Goal: Task Accomplishment & Management: Use online tool/utility

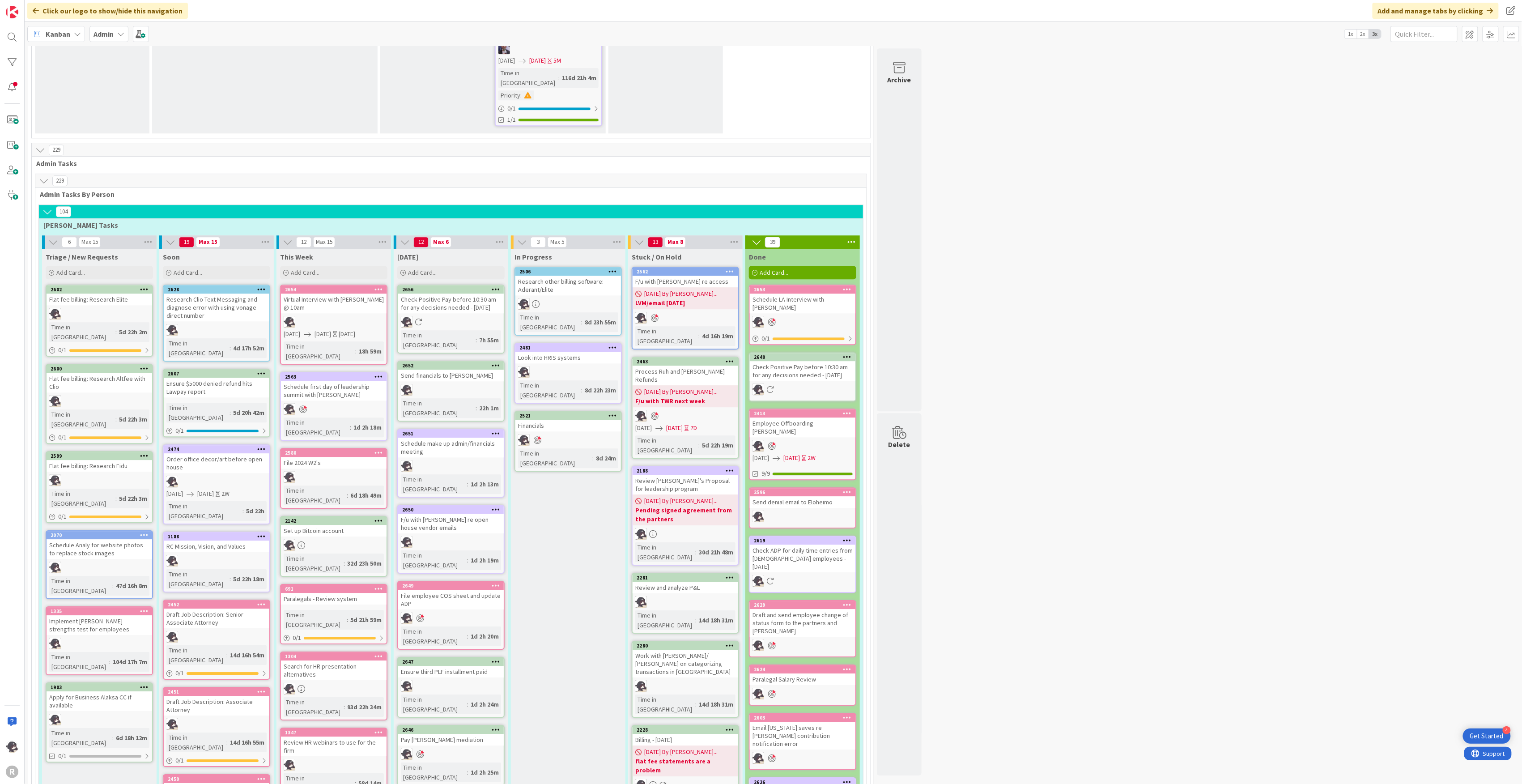
scroll to position [1372, 0]
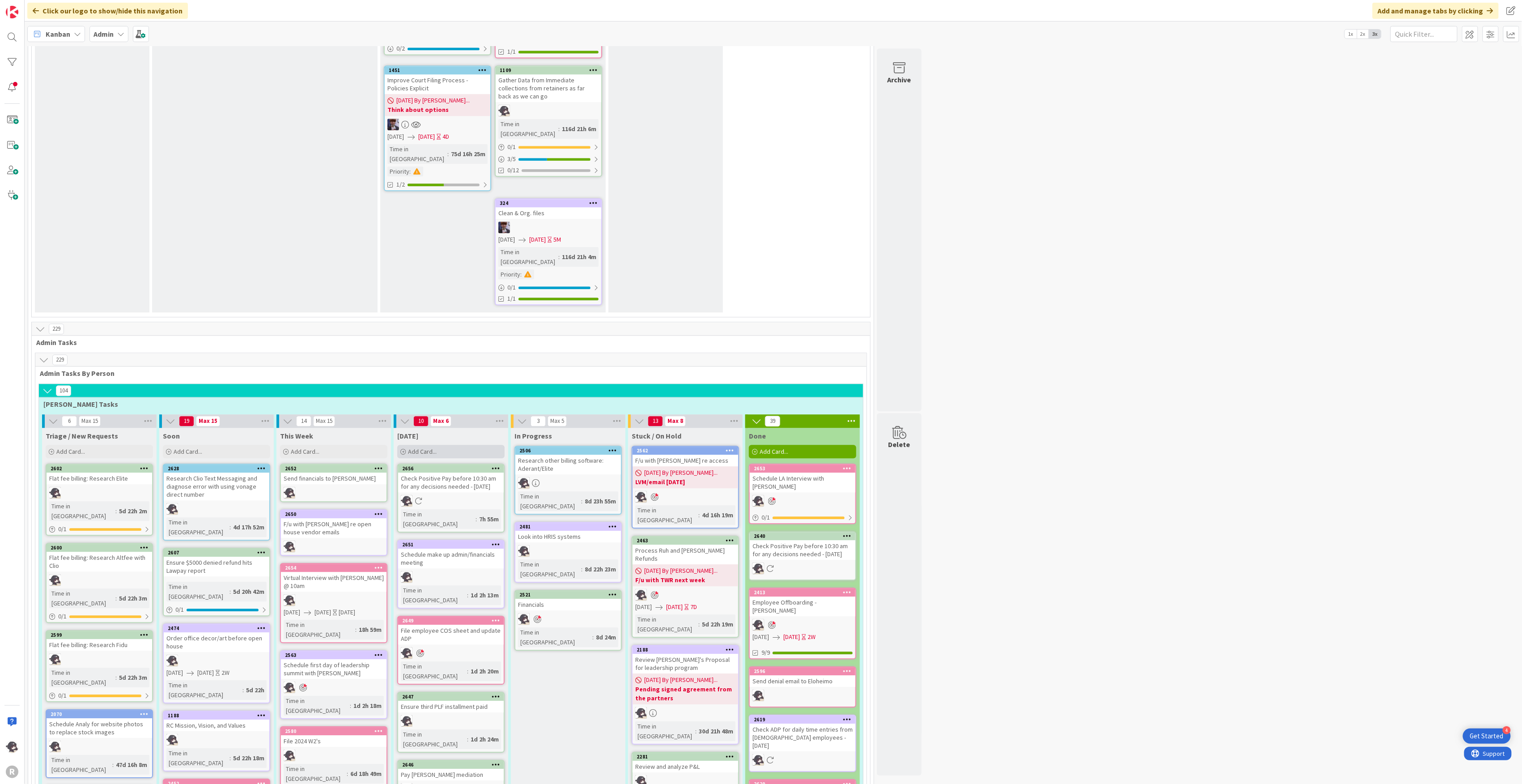
click at [450, 445] on div "Add Card..." at bounding box center [451, 451] width 108 height 14
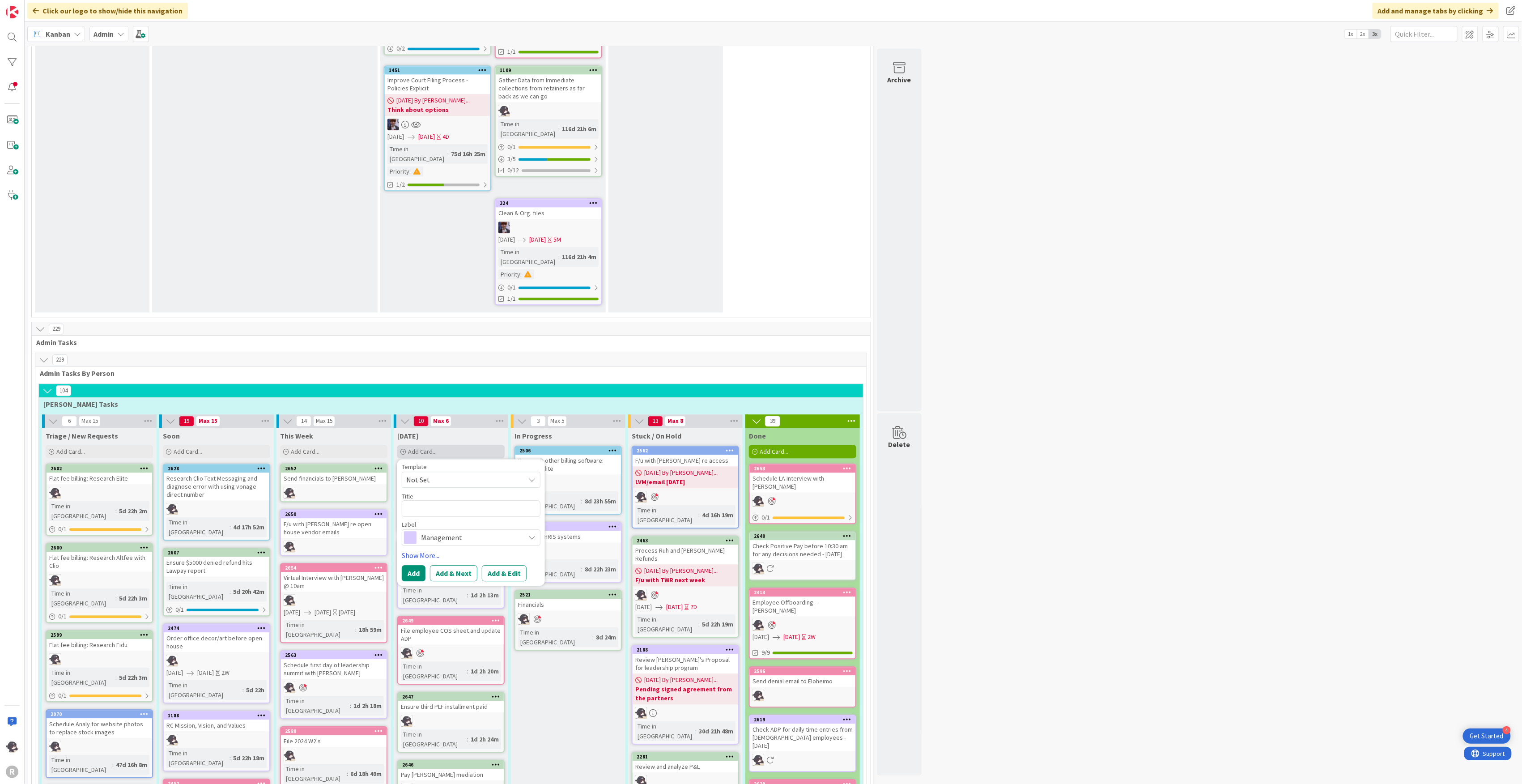
type textarea "x"
type textarea "S"
type textarea "x"
type textarea "R"
type textarea "x"
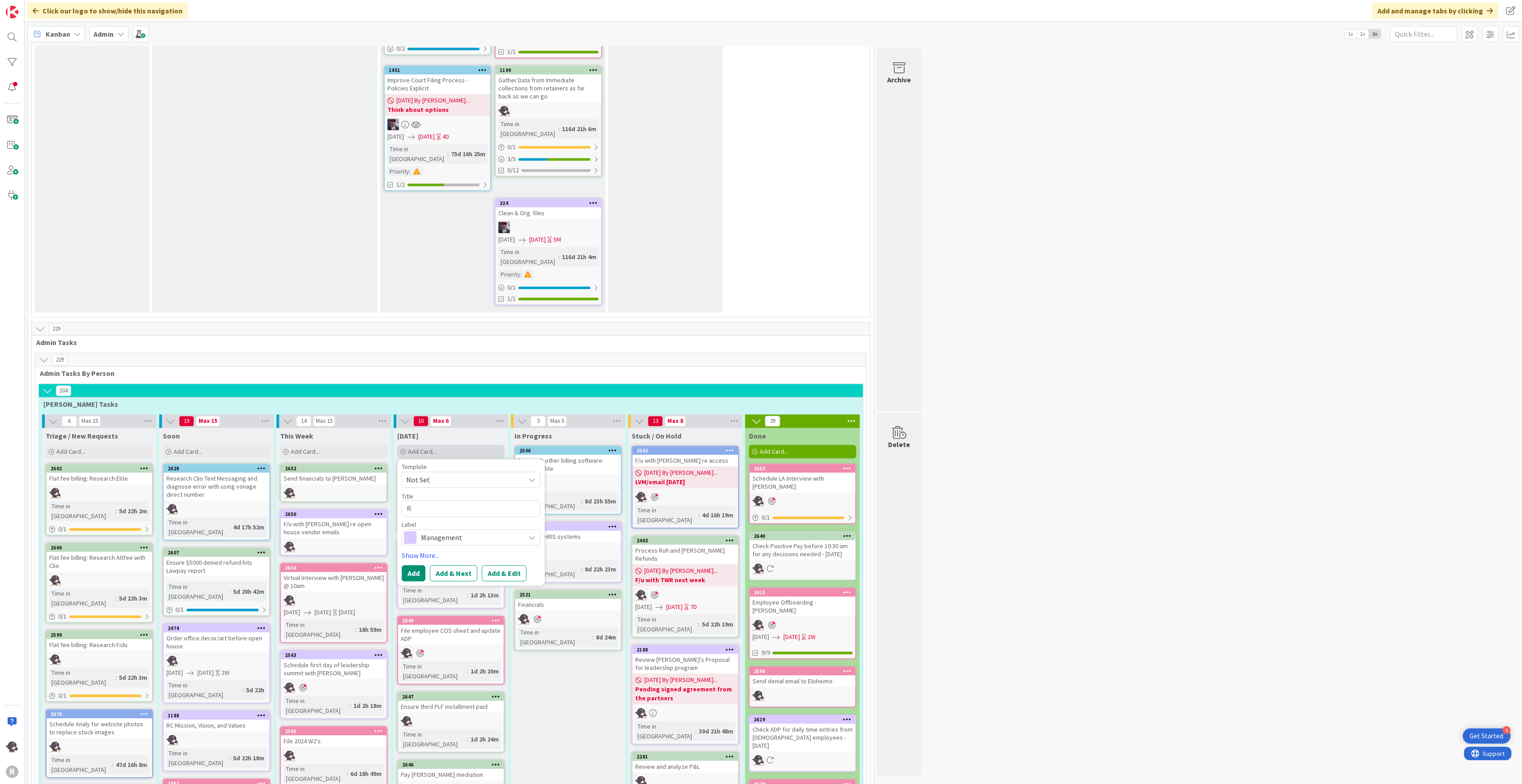
type textarea "Re"
type textarea "x"
type textarea "Res"
type textarea "x"
type textarea "Resc"
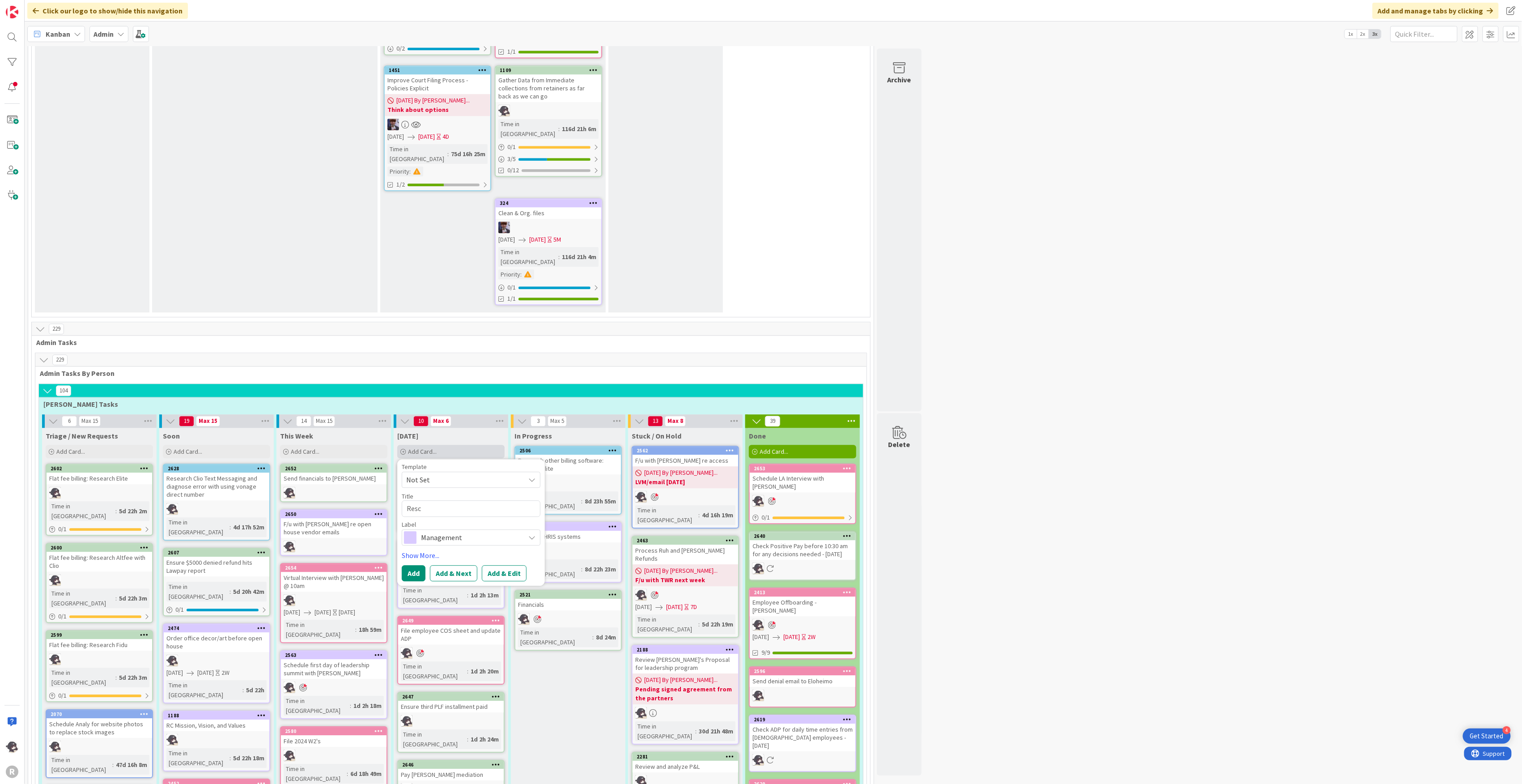
type textarea "x"
type textarea "[PERSON_NAME]"
type textarea "x"
type textarea "Resche"
type textarea "x"
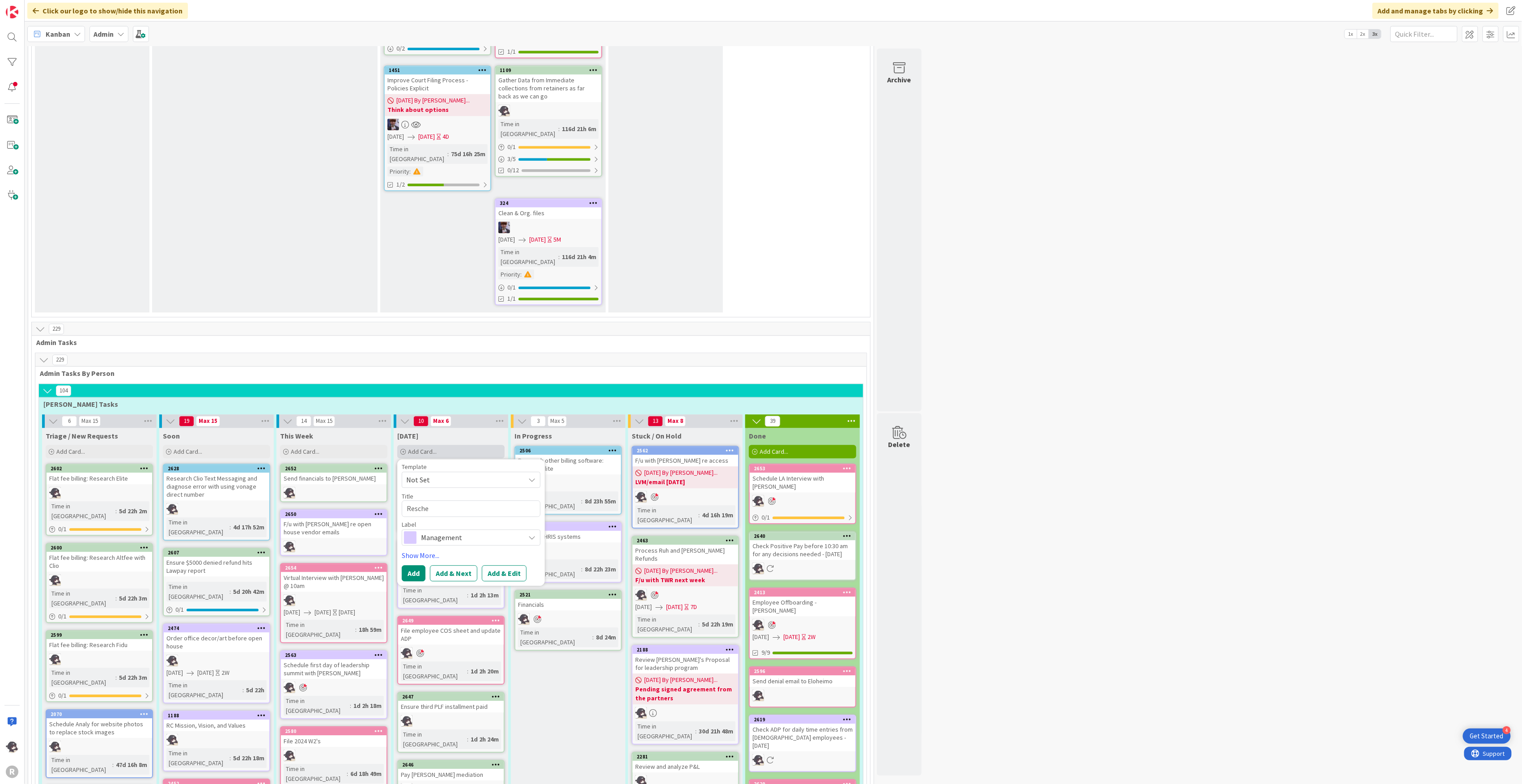
type textarea "Resched"
type textarea "x"
type textarea "Reschedu"
type textarea "x"
type textarea "Reschedul"
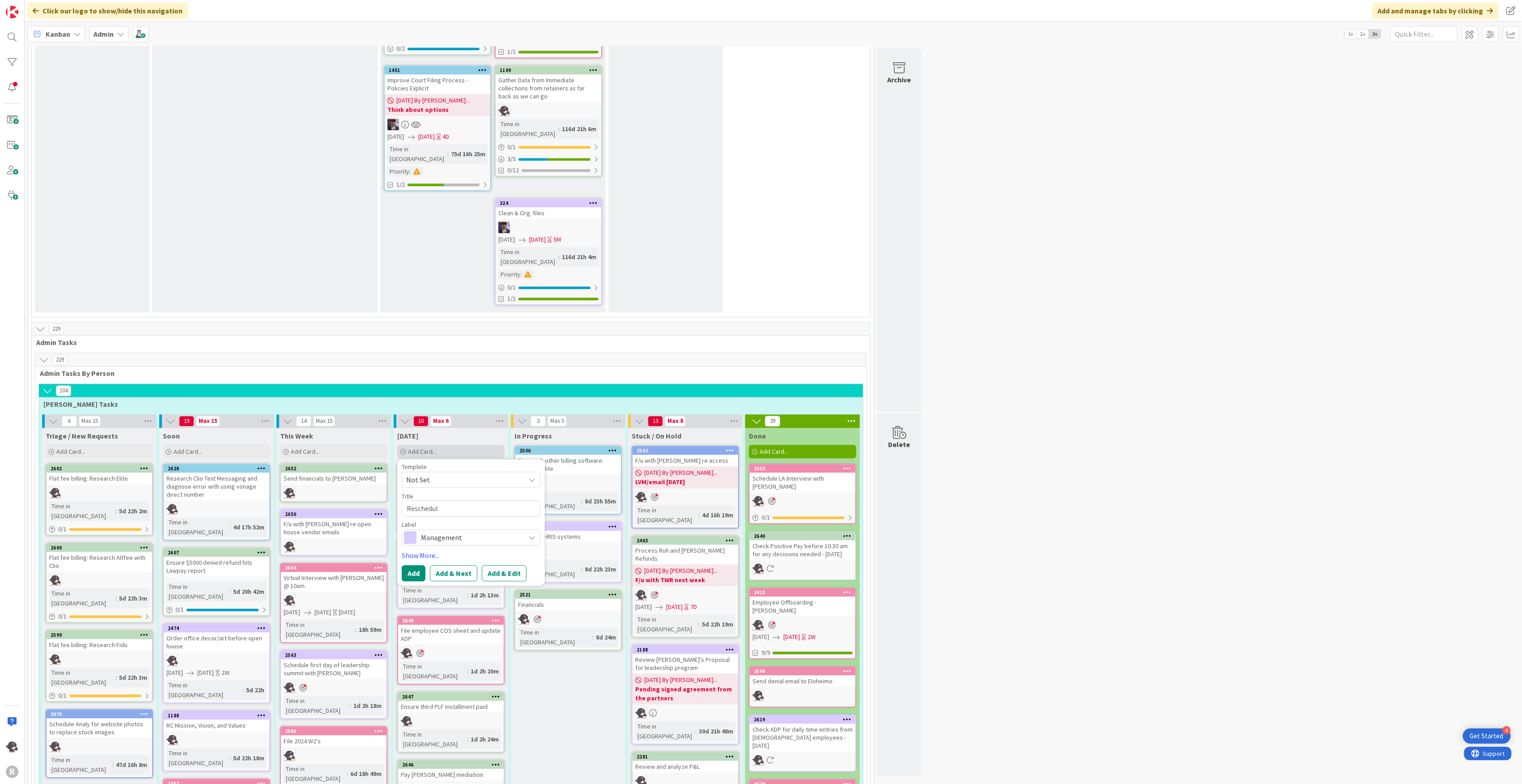
type textarea "x"
type textarea "Reschedule"
type textarea "x"
type textarea "Reschedule"
type textarea "x"
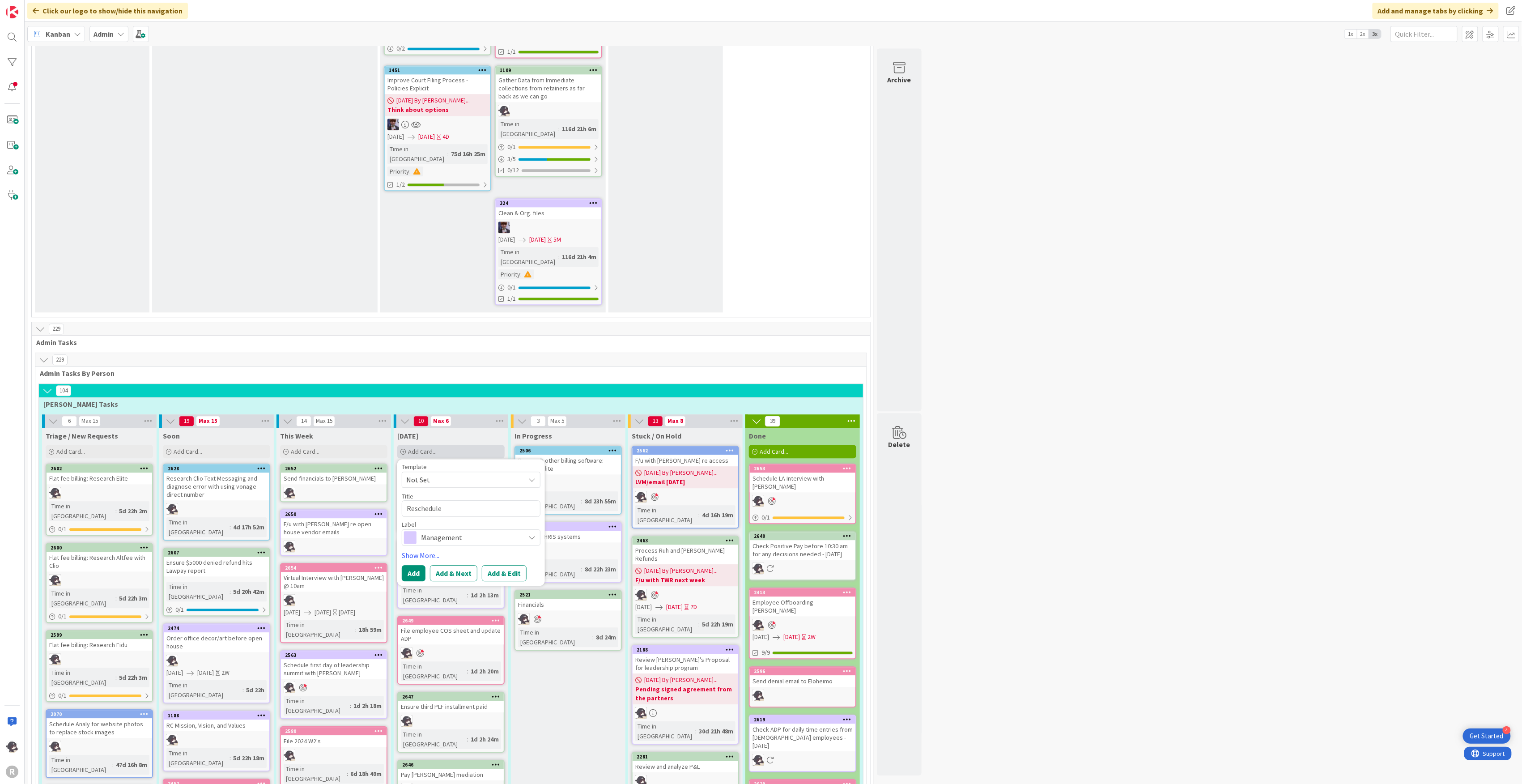
type textarea "Reschedule J"
type textarea "x"
type textarea "Reschedule Jo"
type textarea "x"
type textarea "Reschedule Joh"
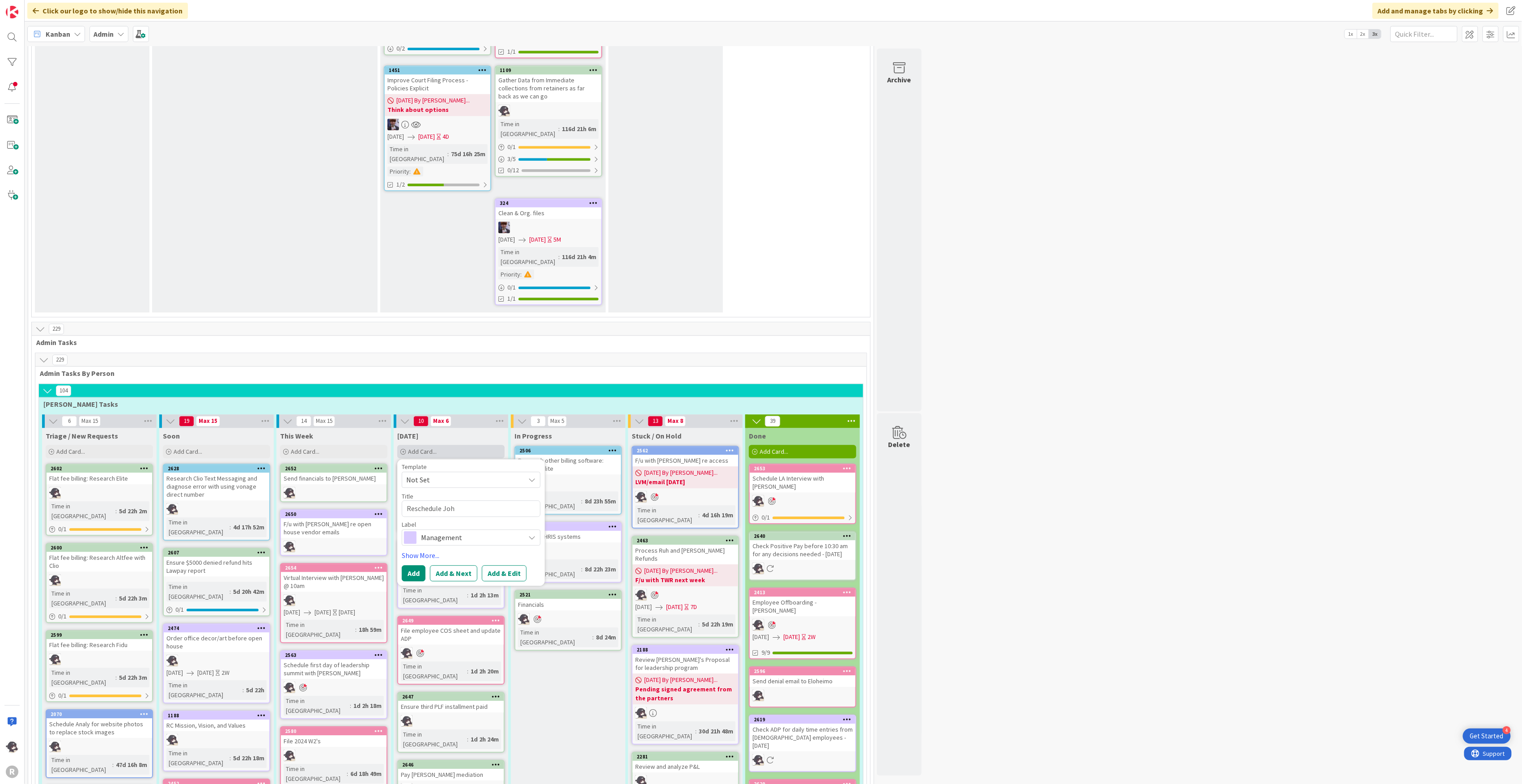
type textarea "x"
type textarea "Reschedule [PERSON_NAME]"
type textarea "x"
type textarea "Reschedule [PERSON_NAME]"
type textarea "x"
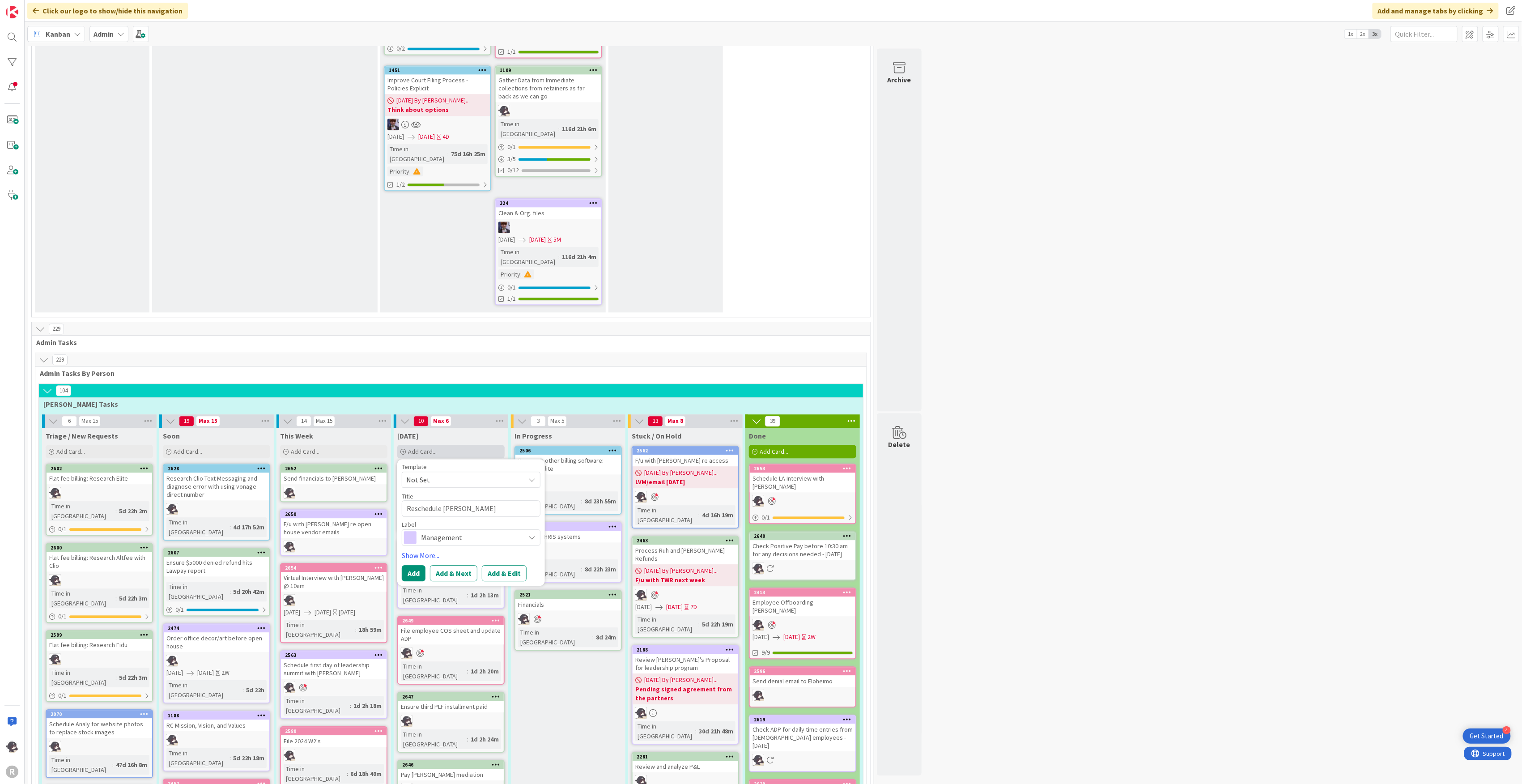
type textarea "Reschedule [PERSON_NAME]"
type textarea "x"
type textarea "Reschedule [PERSON_NAME]"
type textarea "x"
type textarea "Reschedule [PERSON_NAME]"
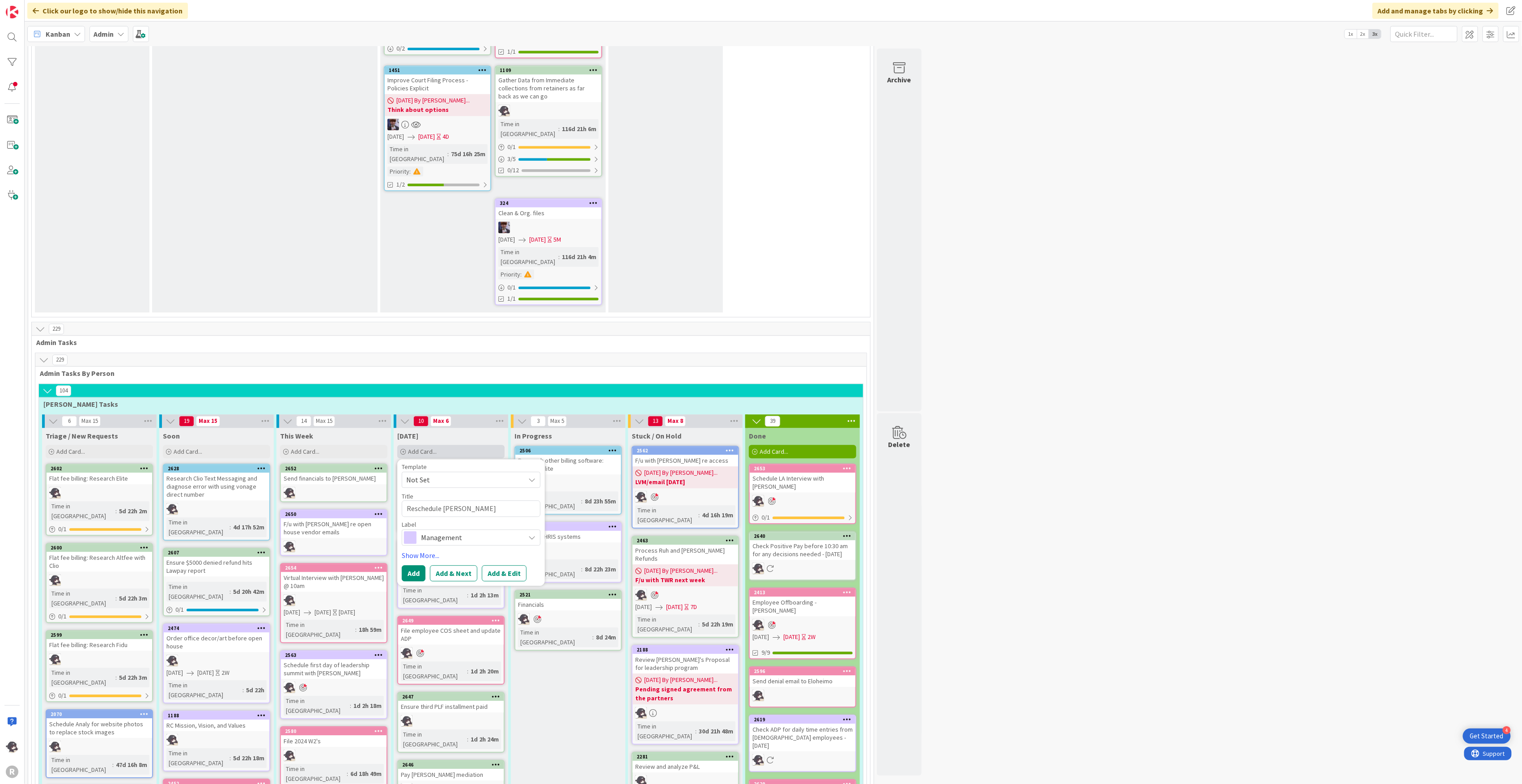
type textarea "x"
type textarea "Reschedule [PERSON_NAME]"
type textarea "x"
type textarea "Reschedule [PERSON_NAME]"
type textarea "x"
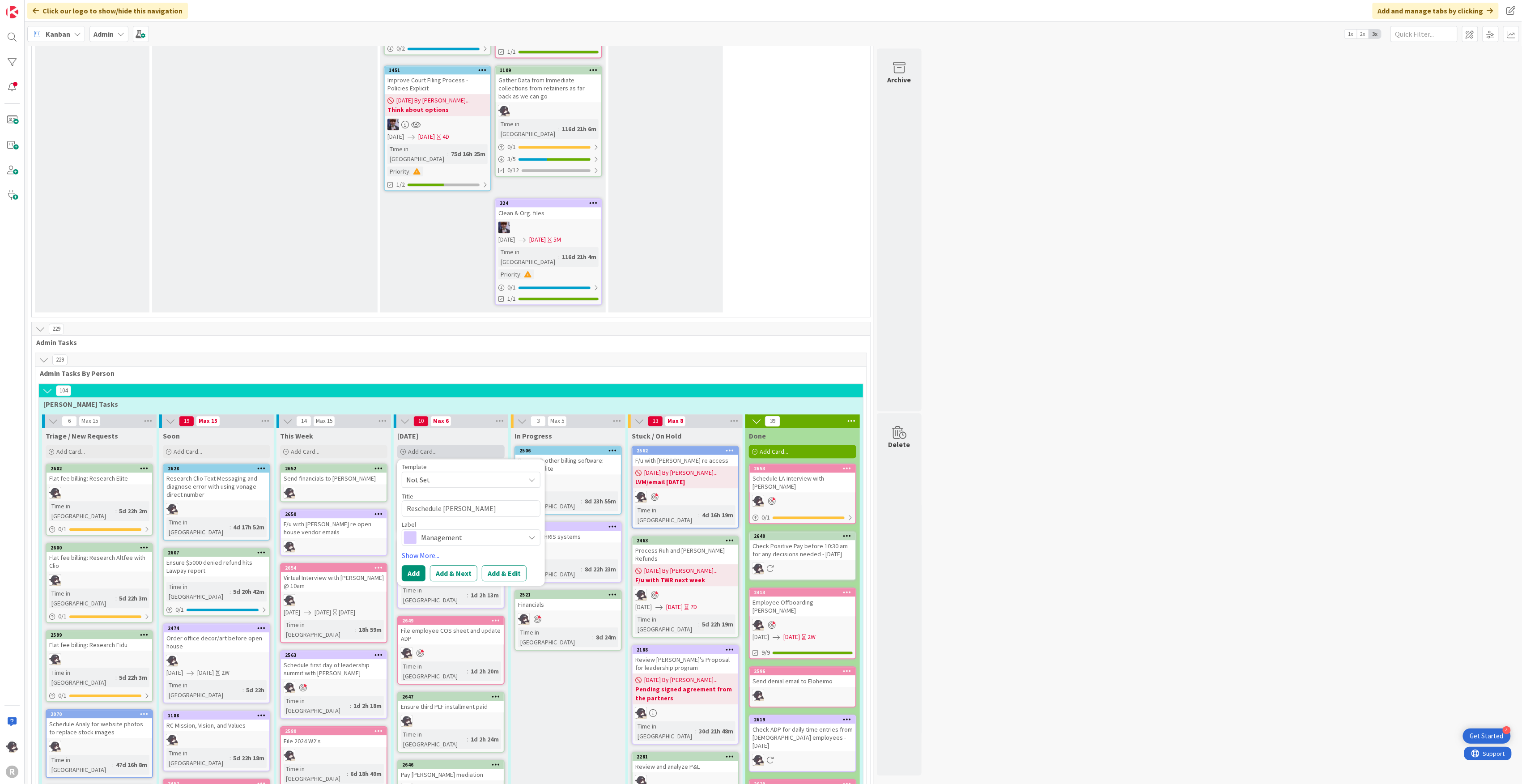
type textarea "Reschedule [PERSON_NAME] m"
type textarea "x"
type textarea "Reschedule [PERSON_NAME] me"
type textarea "x"
type textarea "Reschedule [PERSON_NAME] mee"
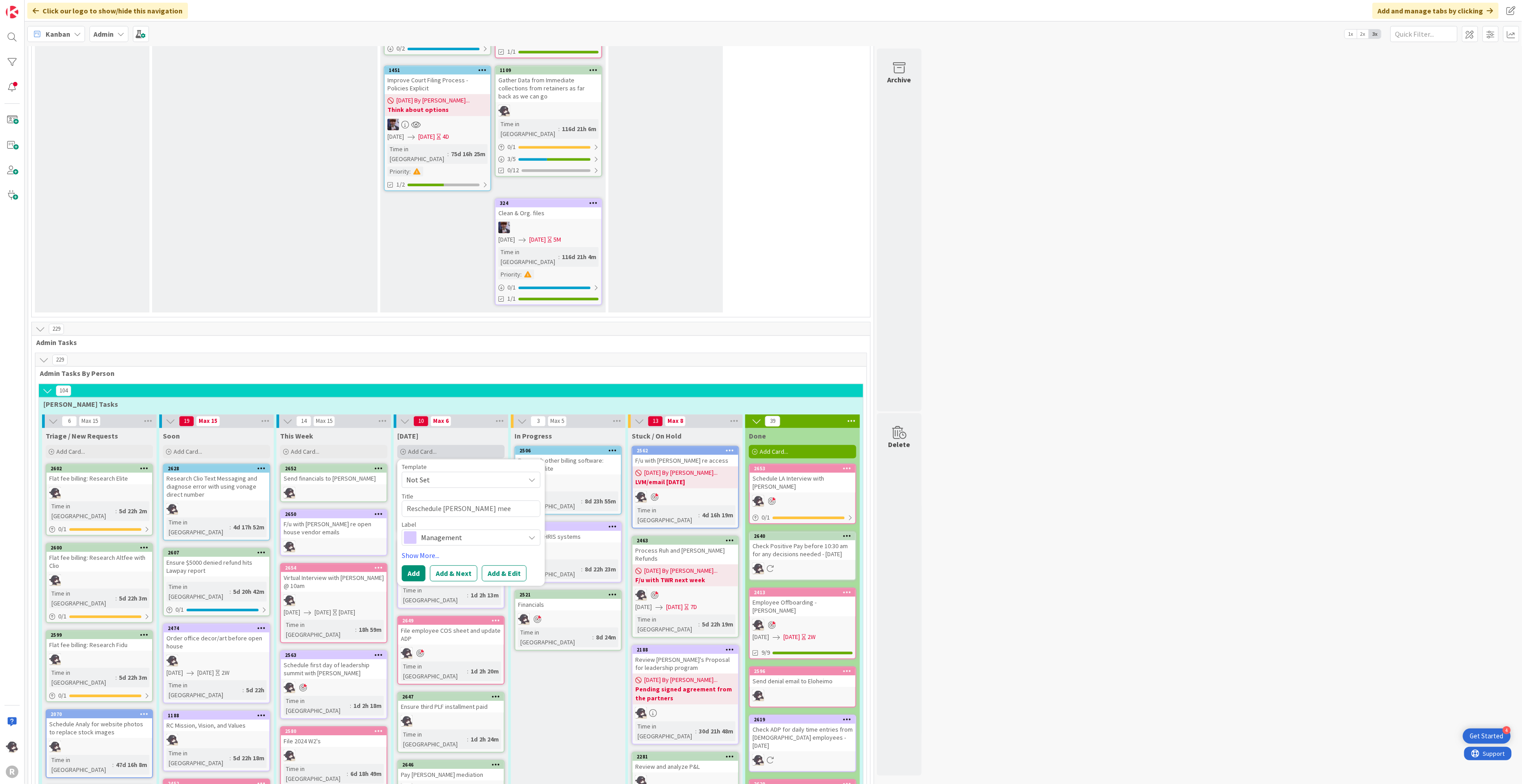
type textarea "x"
type textarea "Reschedule [PERSON_NAME] meeti"
type textarea "x"
type textarea "Reschedule [PERSON_NAME] meetin"
type textarea "x"
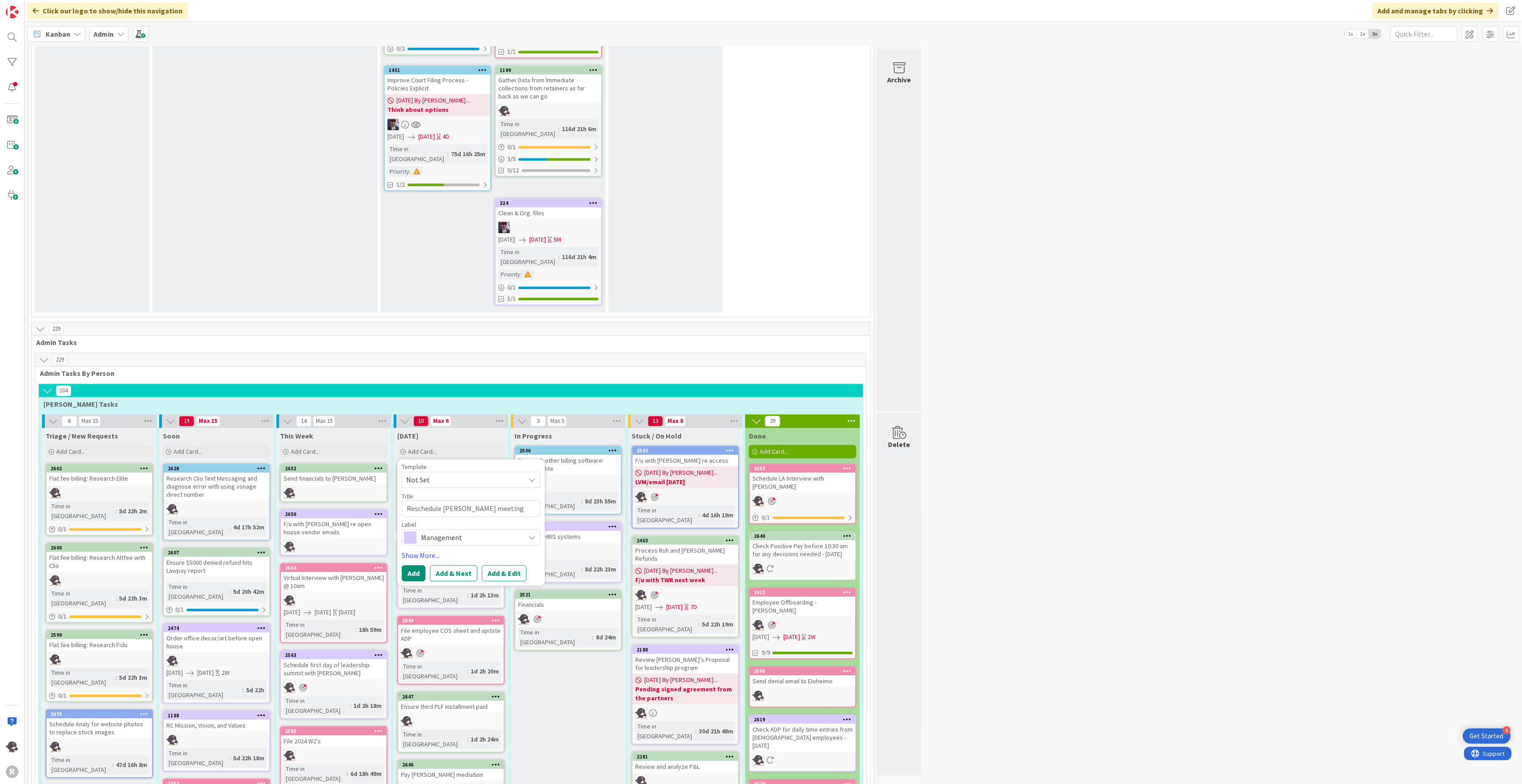
type textarea "Reschedule [PERSON_NAME] meeting"
click at [503, 531] on span "Management" at bounding box center [471, 537] width 99 height 12
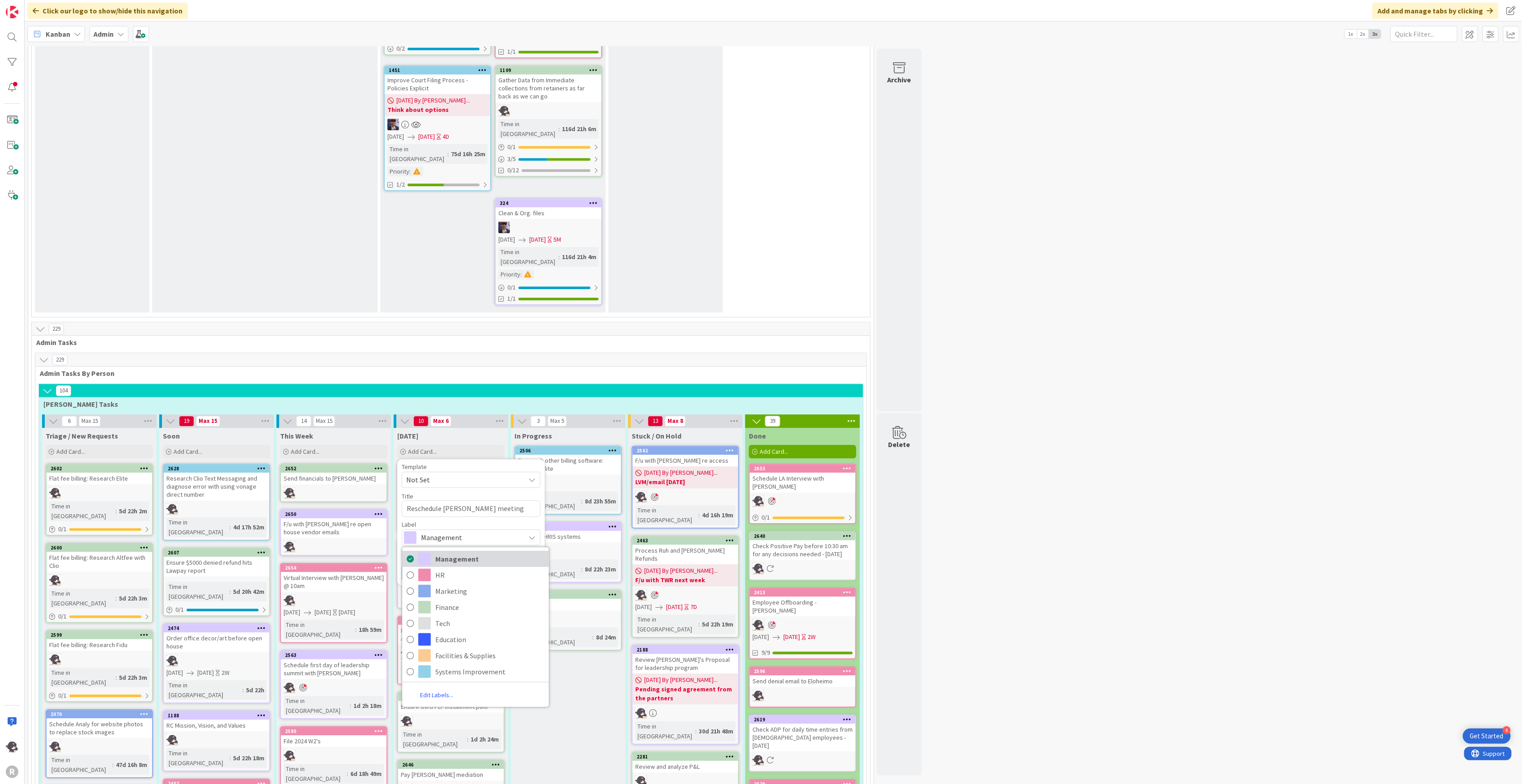
click at [473, 552] on span "Management" at bounding box center [490, 558] width 109 height 14
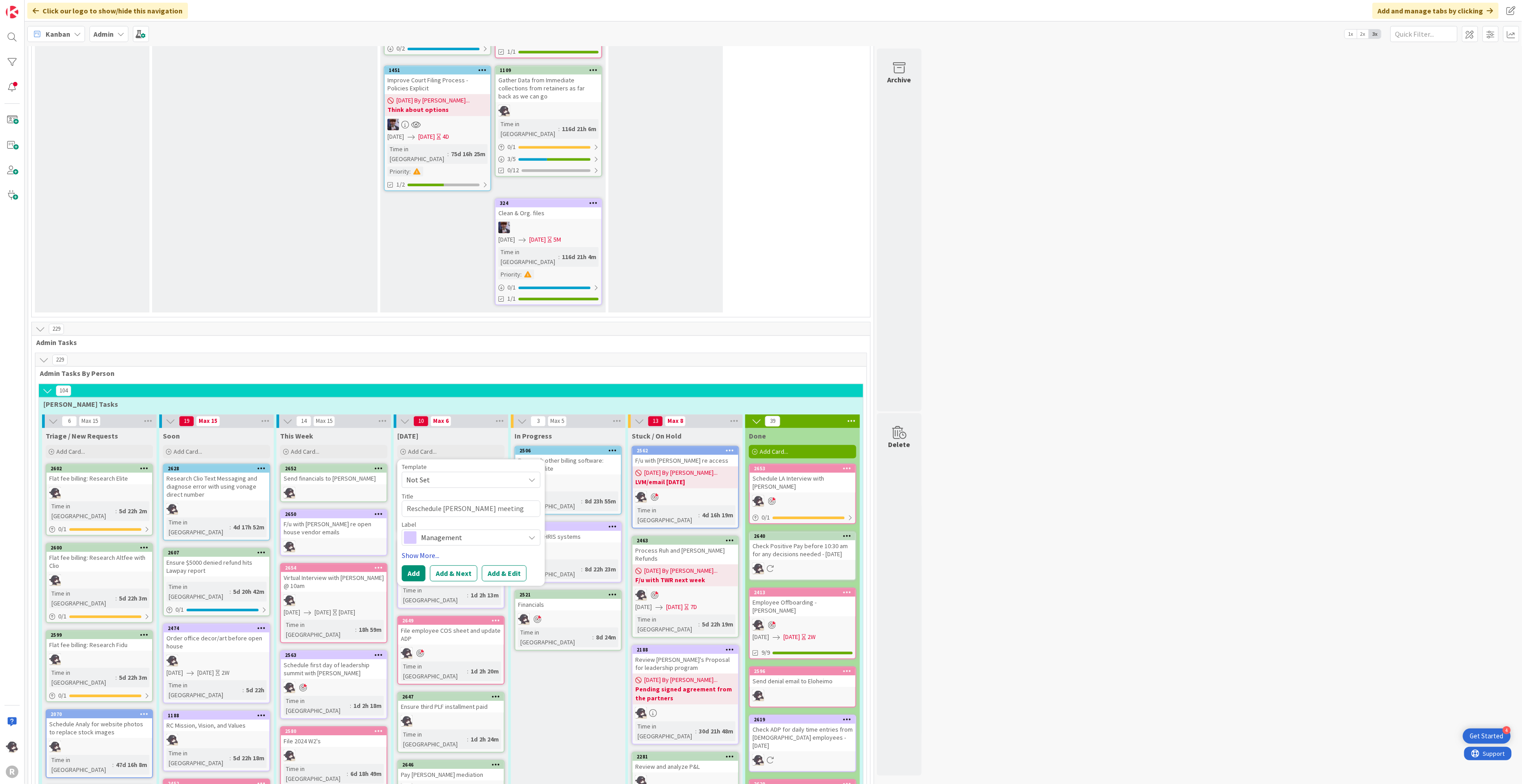
click at [424, 550] on link "Show More..." at bounding box center [471, 555] width 139 height 11
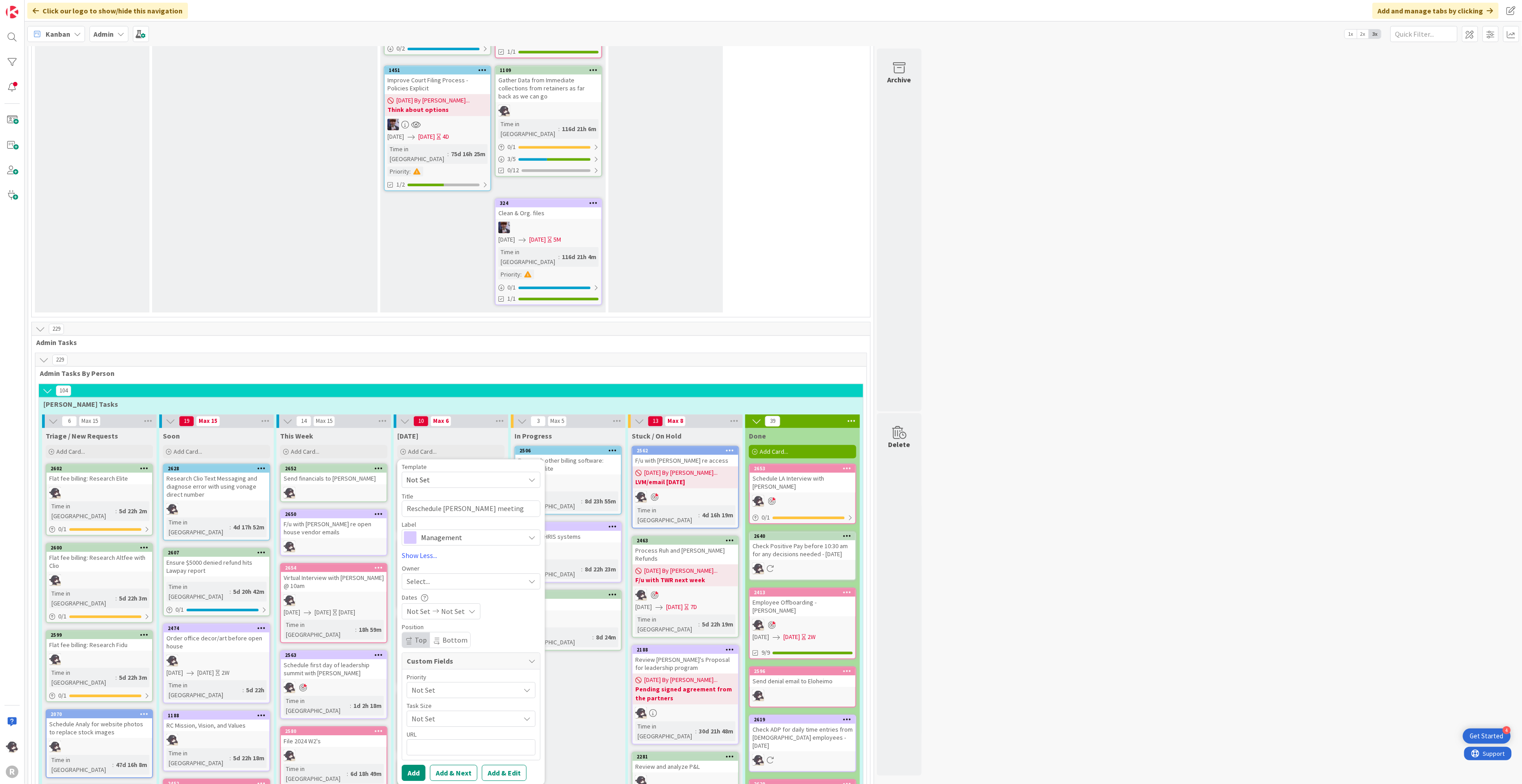
click at [435, 573] on div "Select..." at bounding box center [471, 581] width 139 height 16
click at [459, 633] on span "[PERSON_NAME]" at bounding box center [457, 639] width 43 height 14
click at [415, 765] on button "Add" at bounding box center [414, 772] width 24 height 16
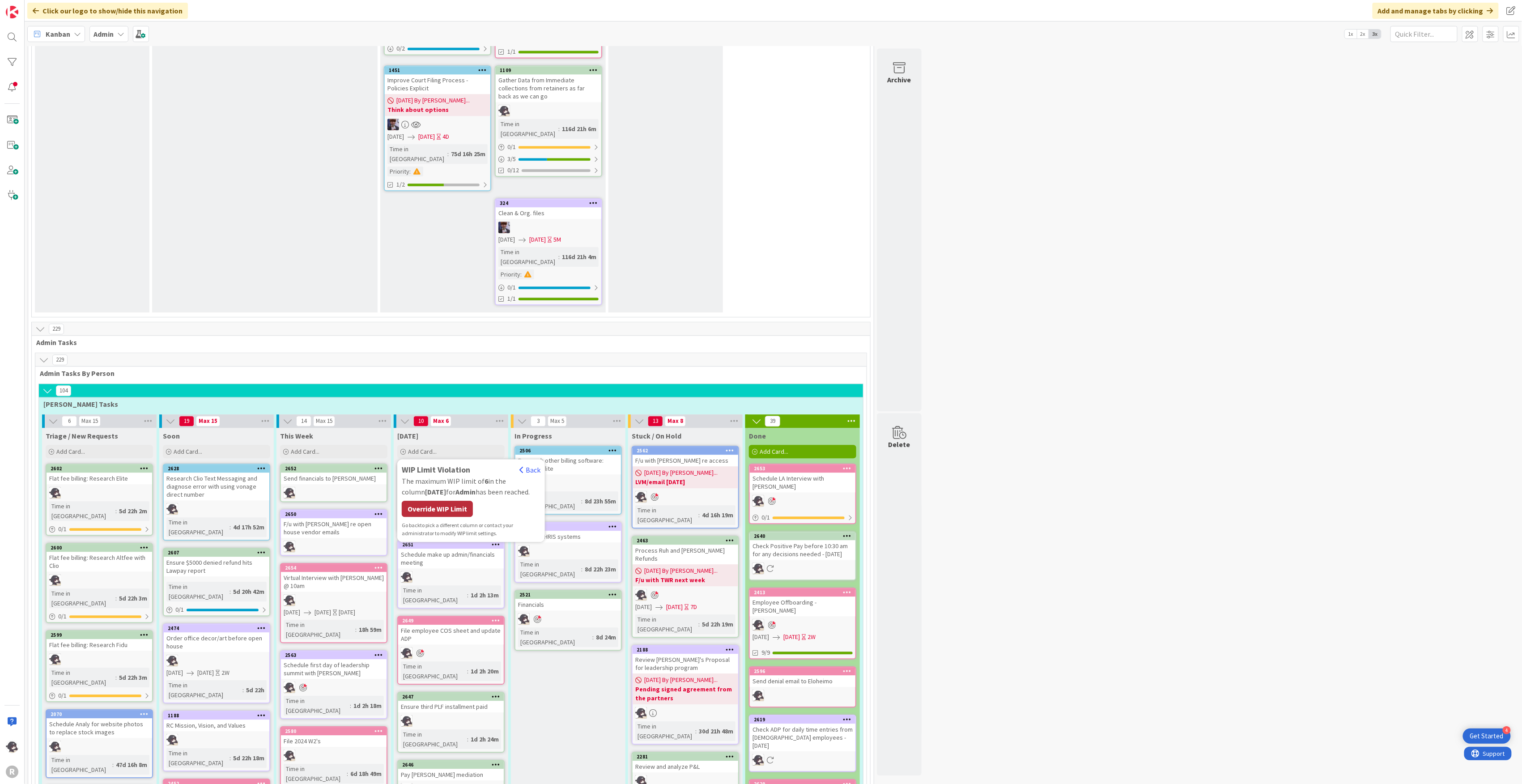
click at [456, 500] on div "Override WIP Limit" at bounding box center [437, 508] width 71 height 16
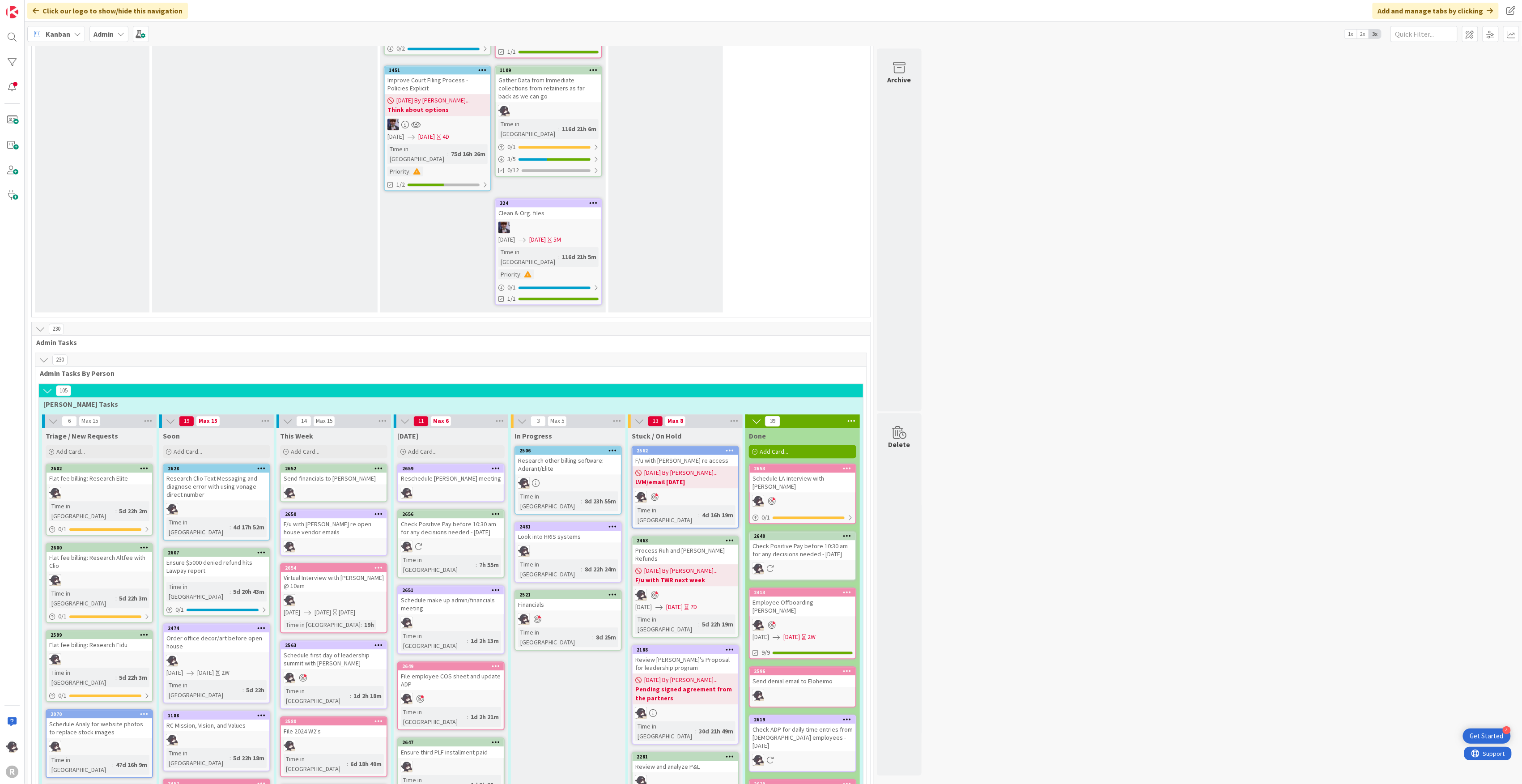
click at [498, 465] on icon at bounding box center [496, 468] width 8 height 6
click at [430, 619] on link "Add to Focus" at bounding box center [443, 625] width 121 height 13
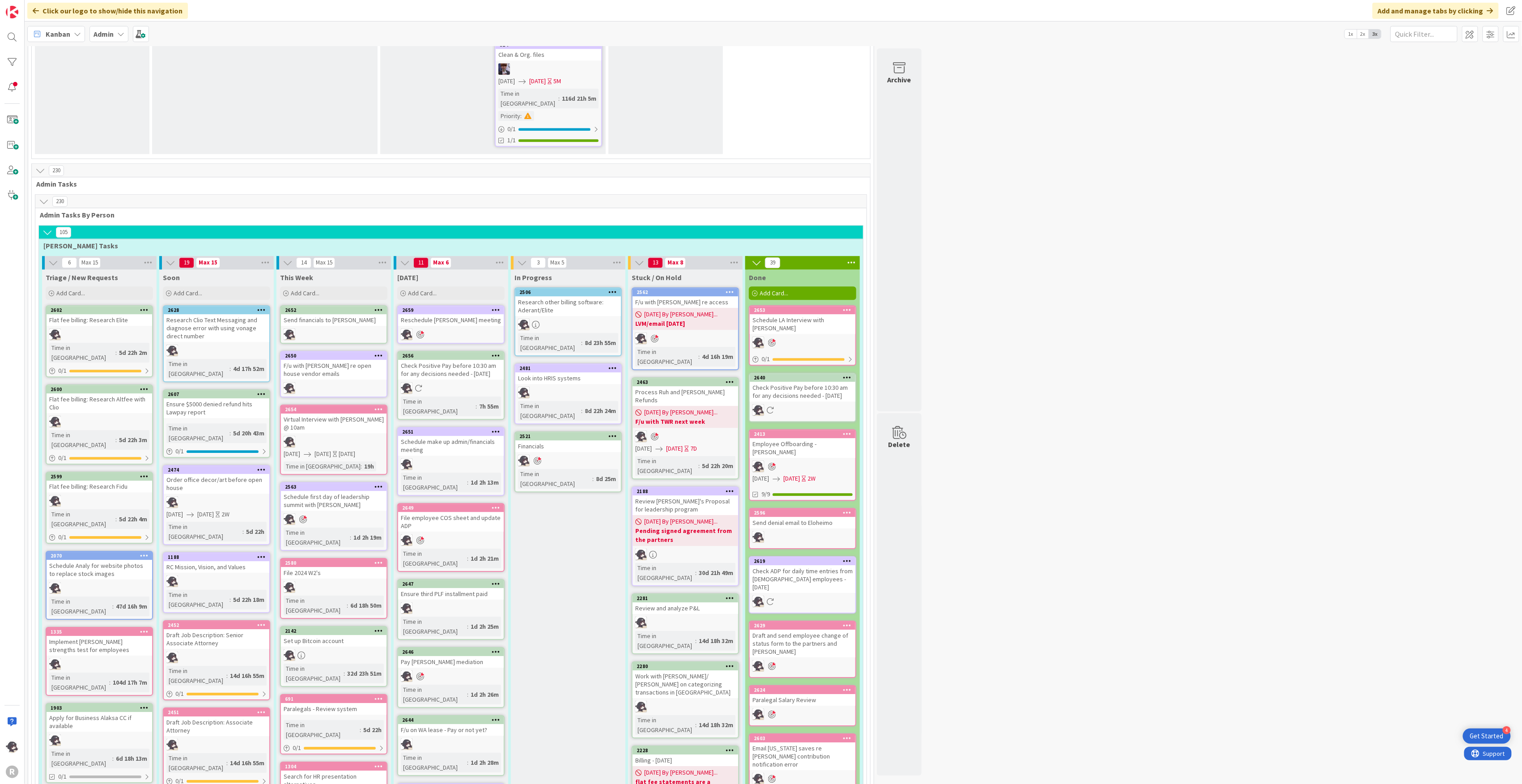
scroll to position [1550, 0]
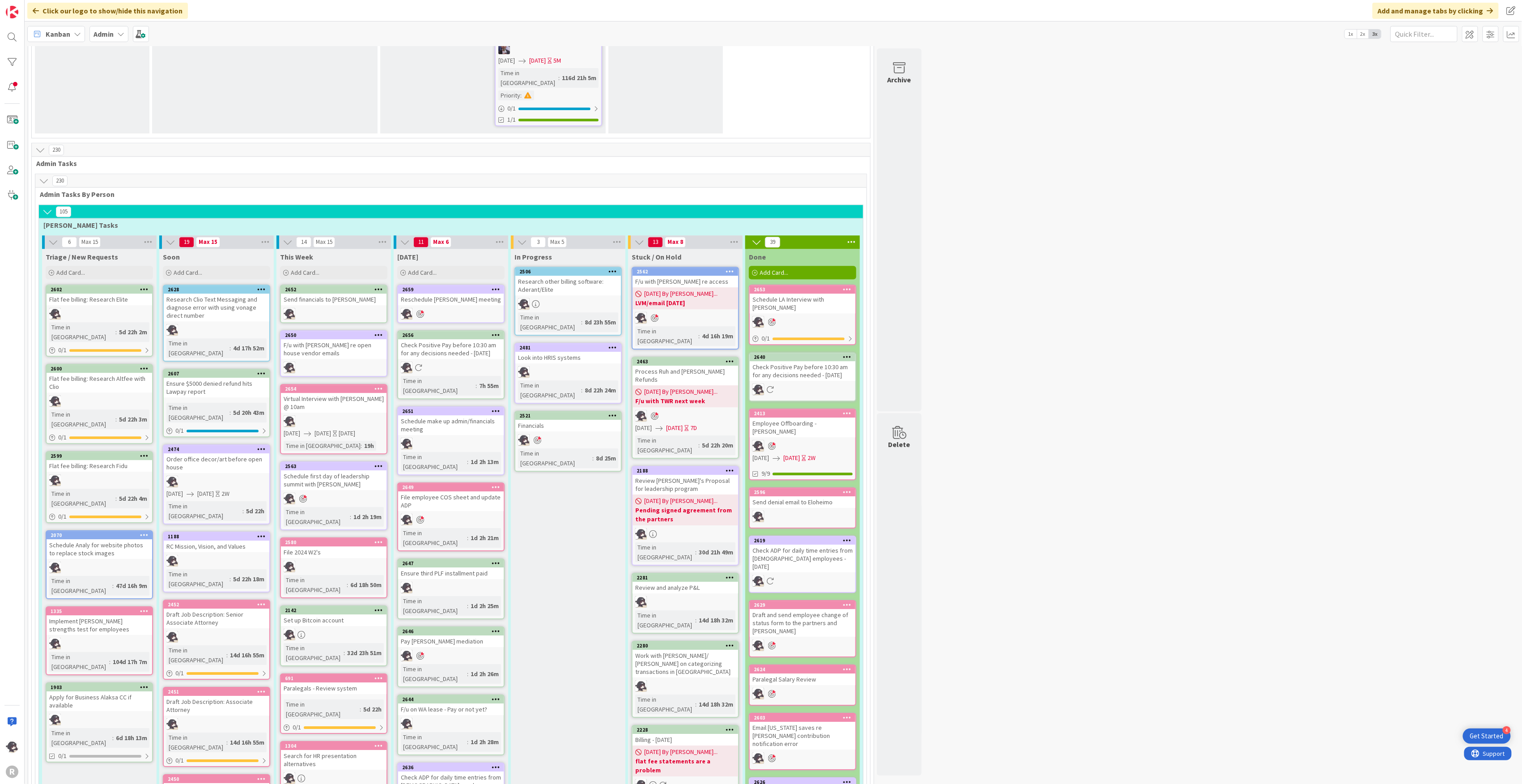
click at [500, 408] on icon at bounding box center [496, 411] width 8 height 6
click at [430, 561] on link "Add to Focus" at bounding box center [443, 568] width 121 height 13
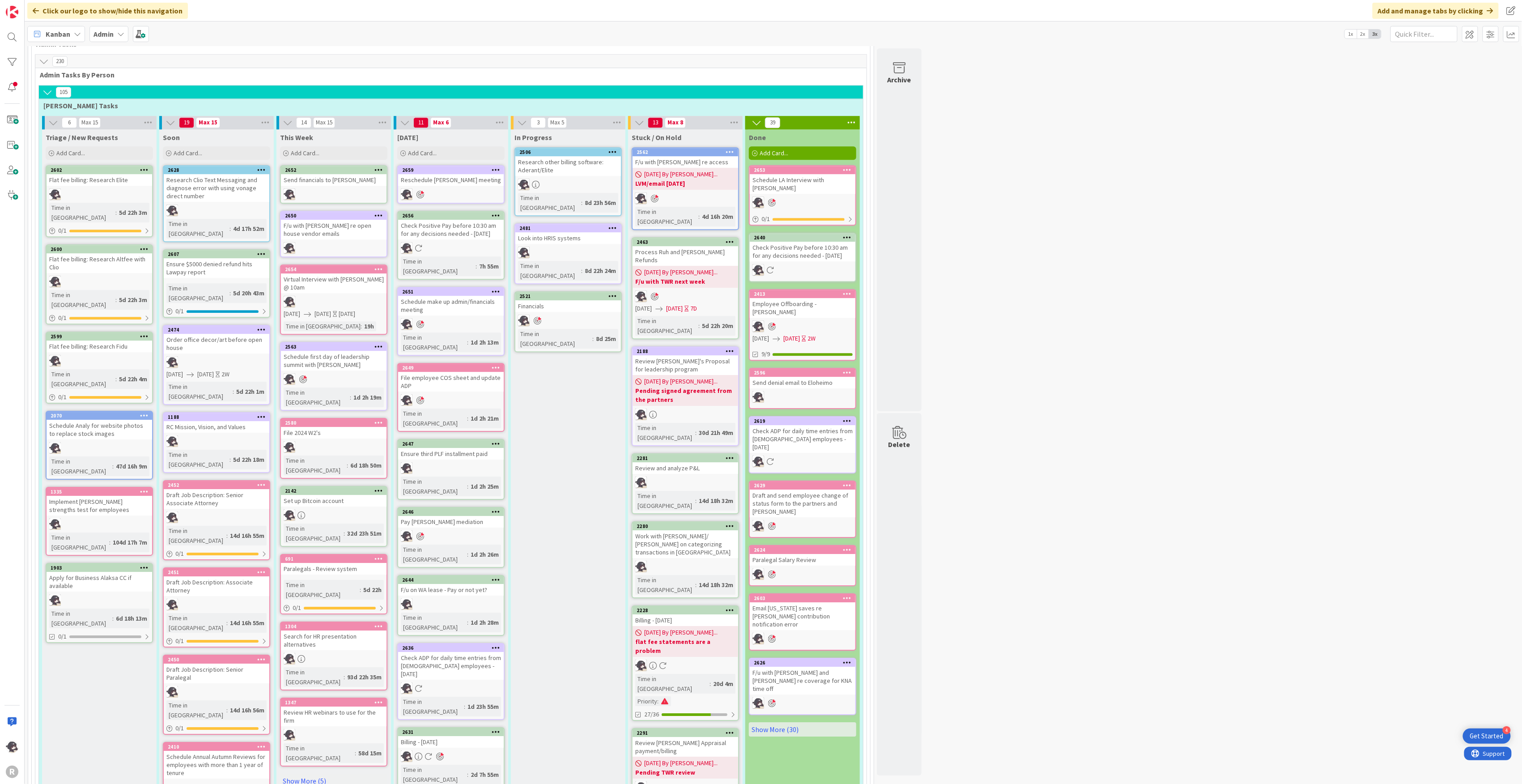
scroll to position [1729, 0]
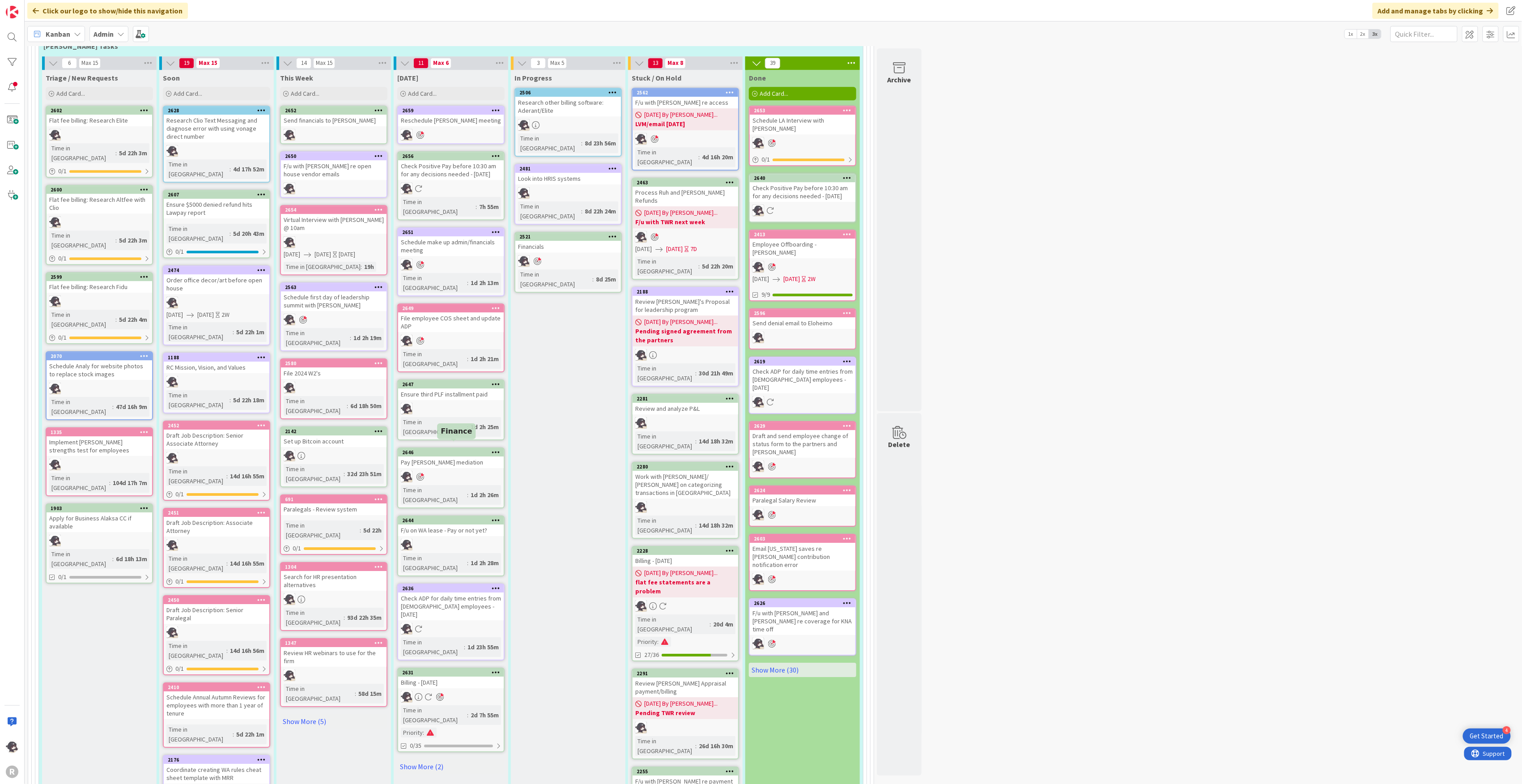
click at [462, 669] on div "2631" at bounding box center [453, 672] width 102 height 6
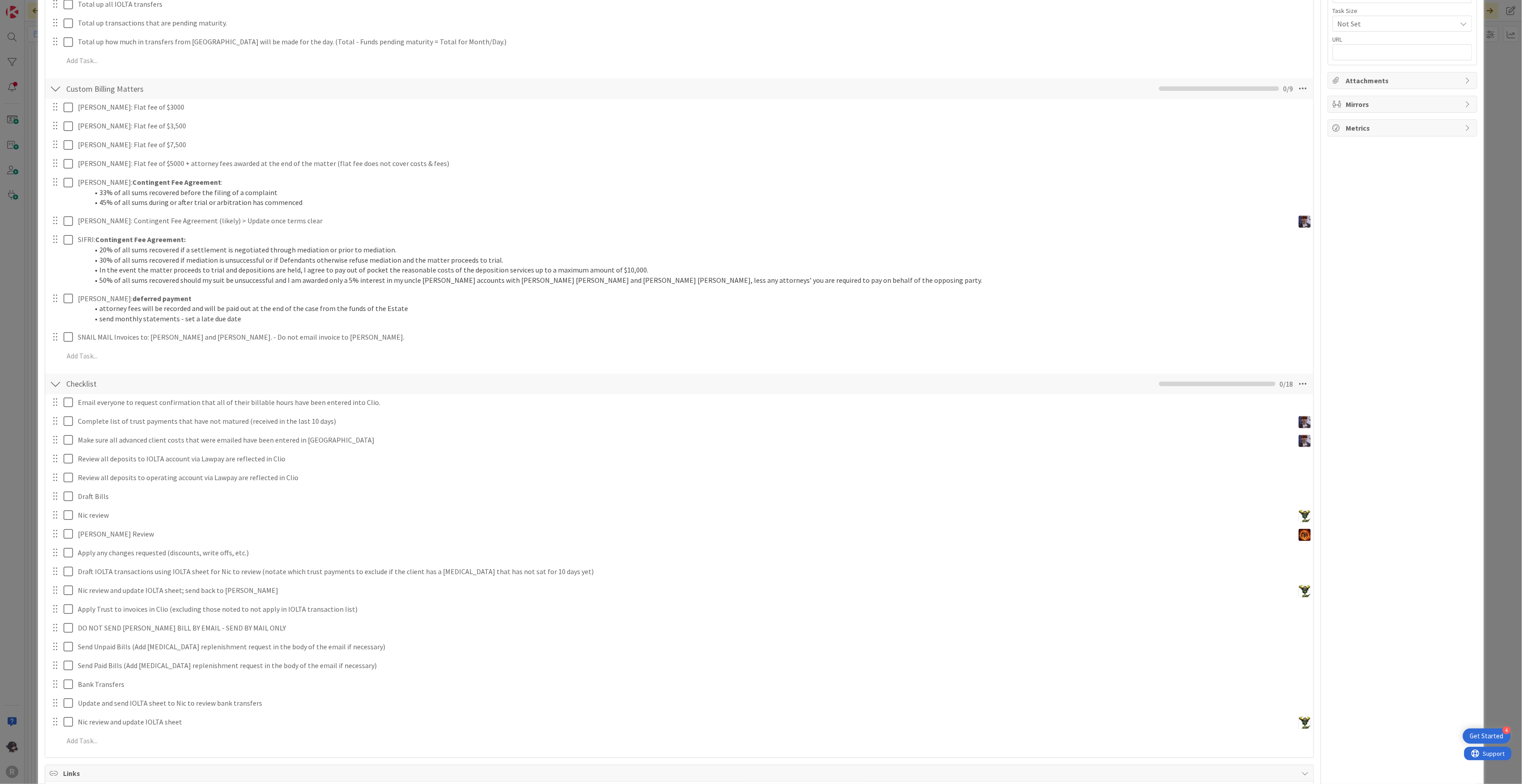
scroll to position [417, 0]
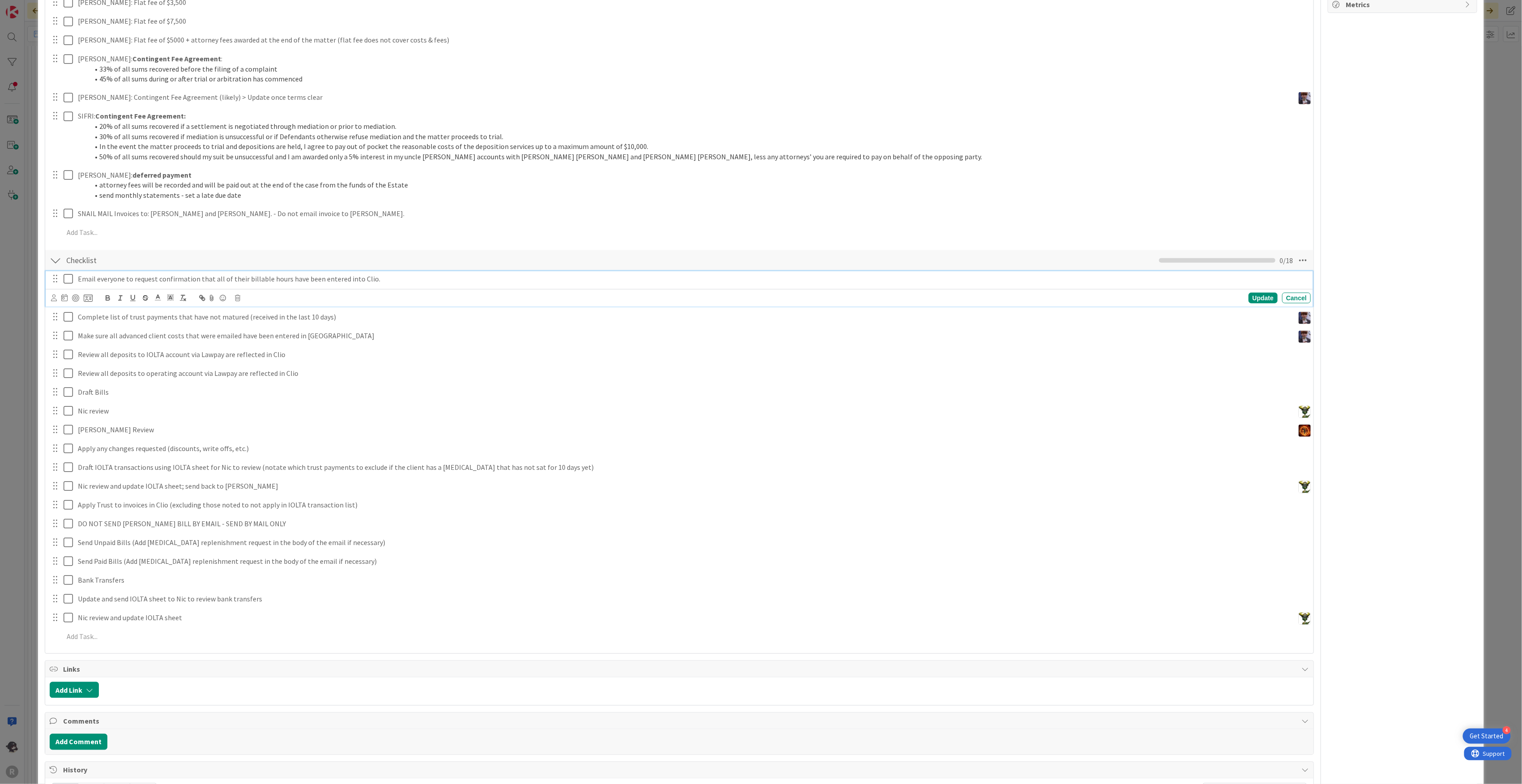
click at [70, 279] on icon at bounding box center [69, 279] width 9 height 11
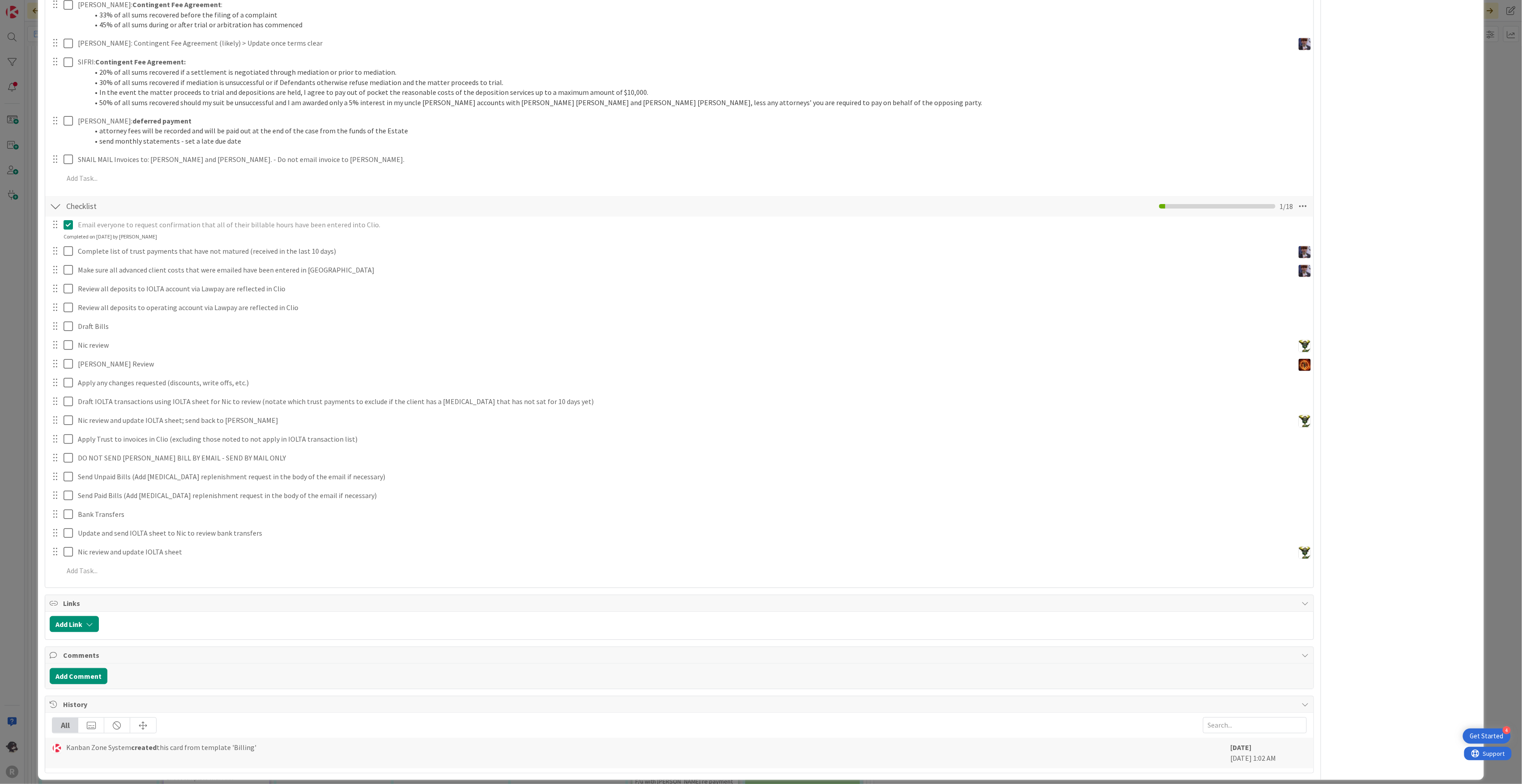
scroll to position [477, 0]
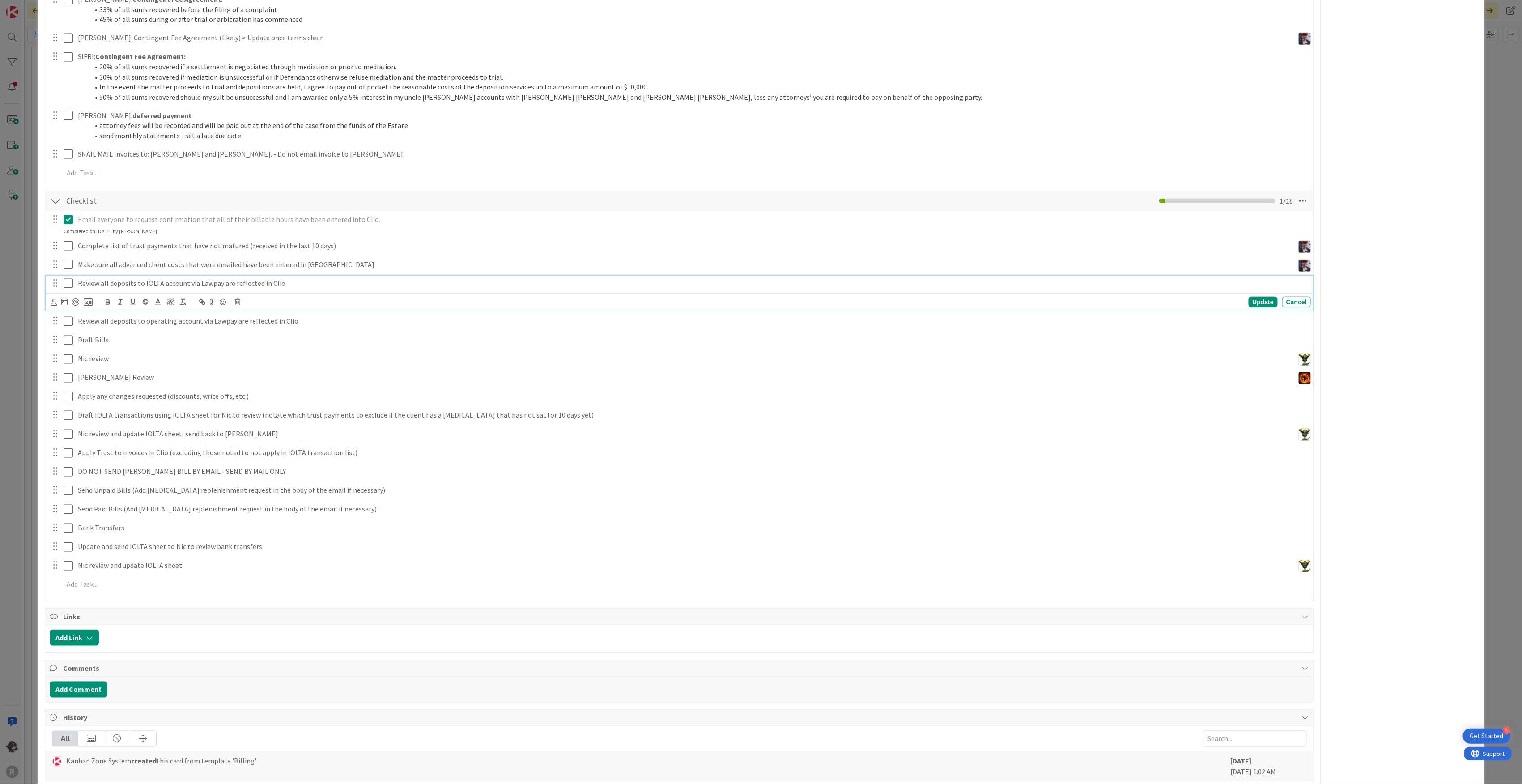
click at [66, 285] on icon at bounding box center [69, 283] width 9 height 11
click at [64, 308] on icon at bounding box center [69, 310] width 9 height 11
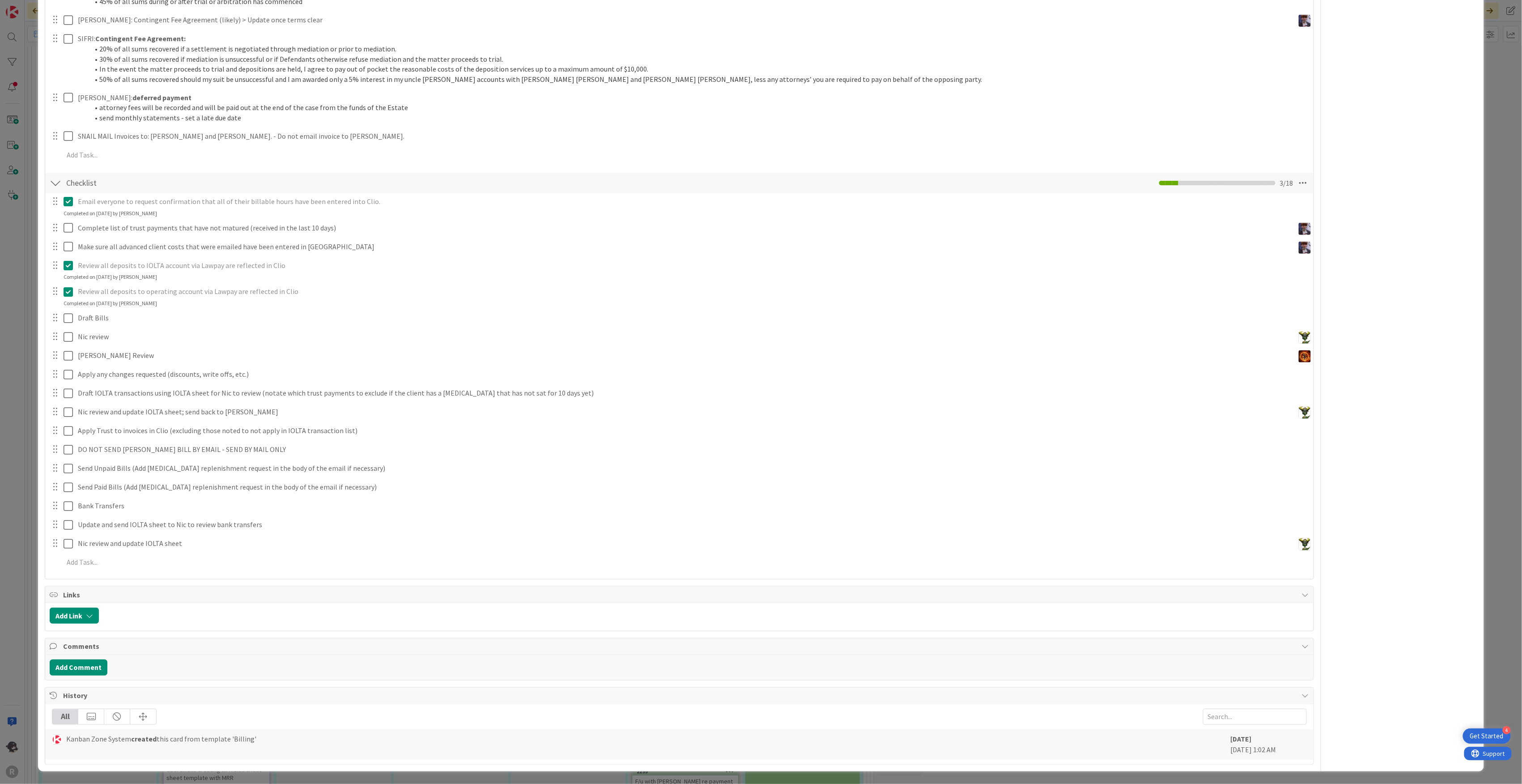
scroll to position [499, 0]
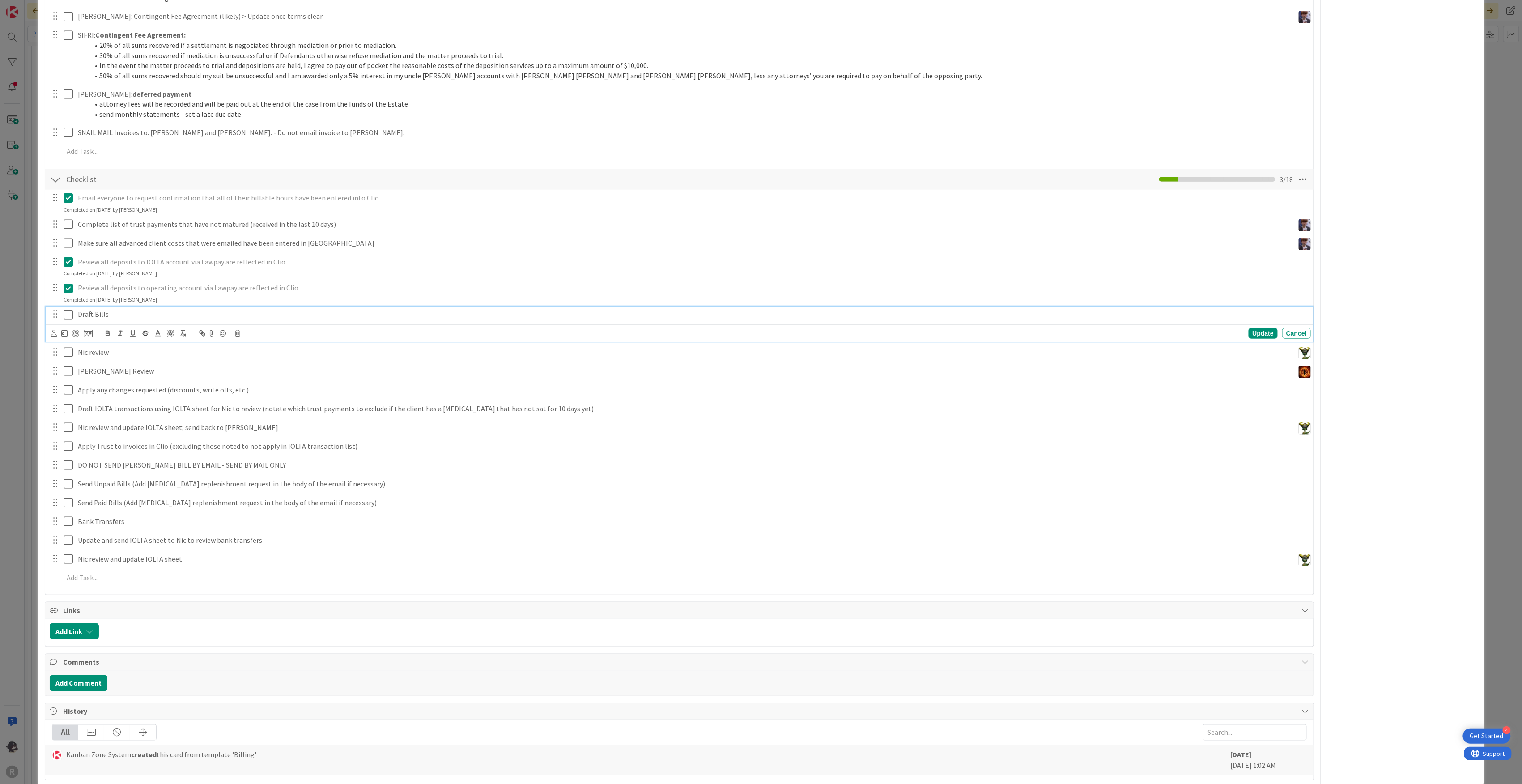
click at [70, 313] on icon at bounding box center [69, 314] width 9 height 11
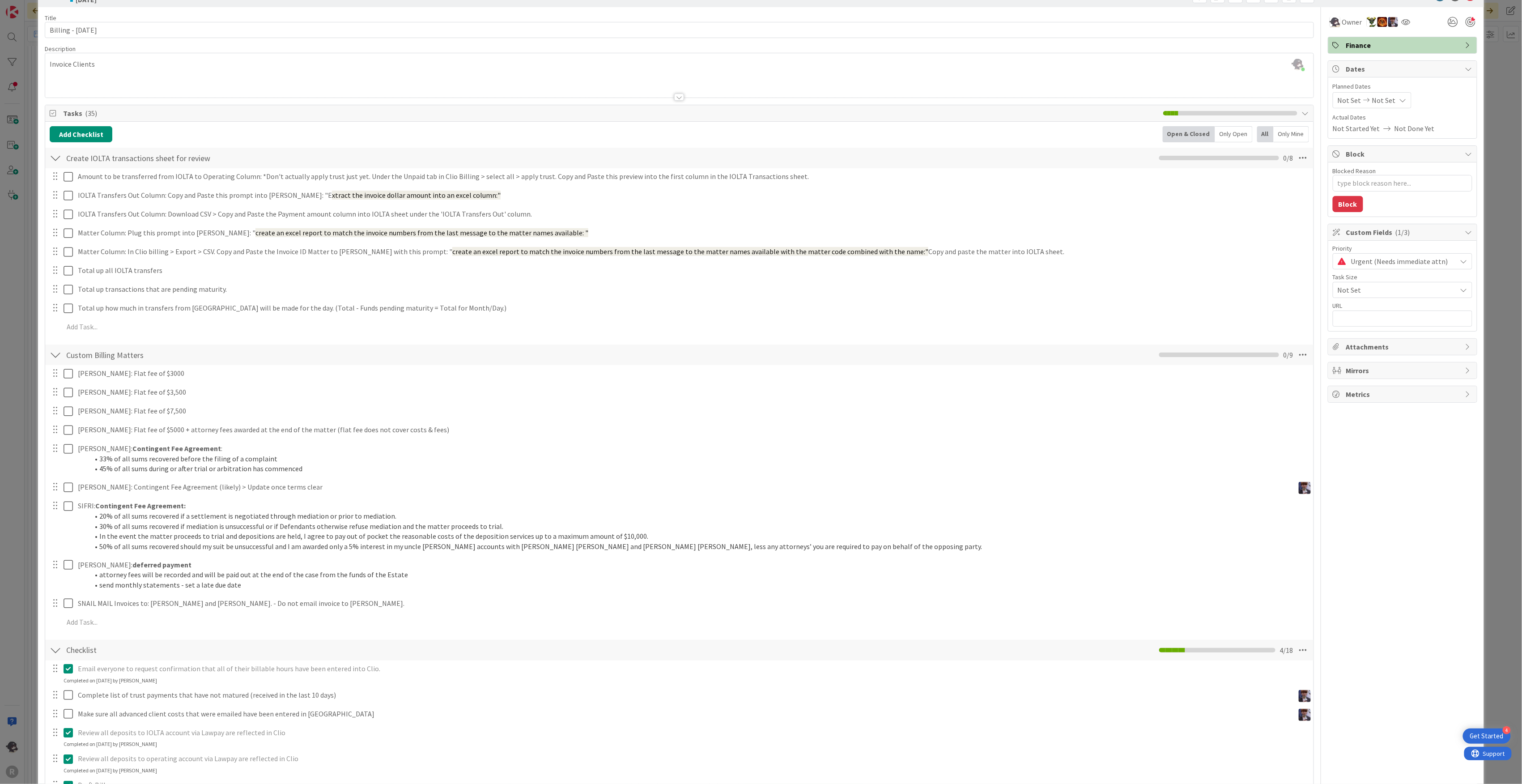
scroll to position [0, 0]
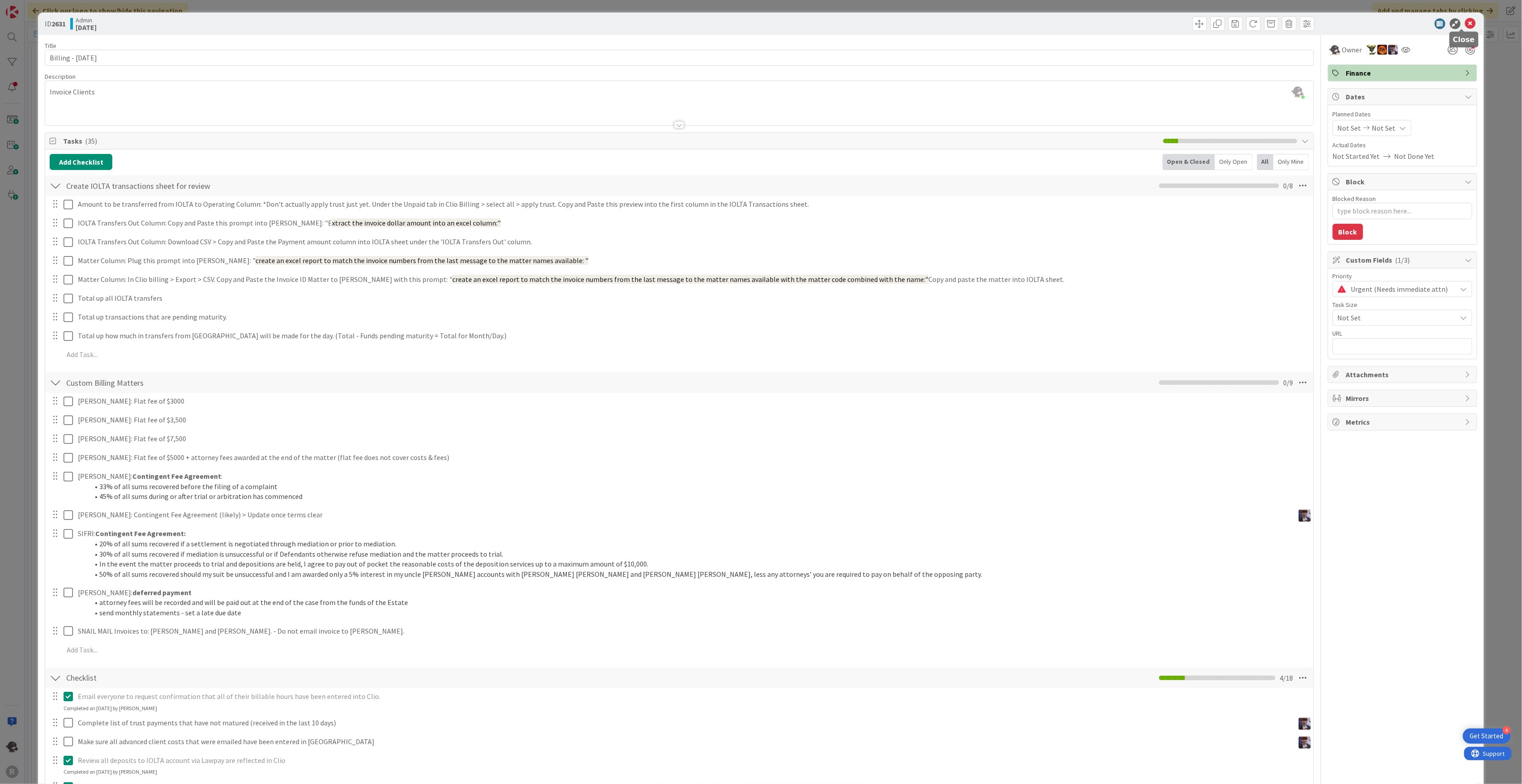
click at [1466, 23] on icon at bounding box center [1471, 24] width 11 height 11
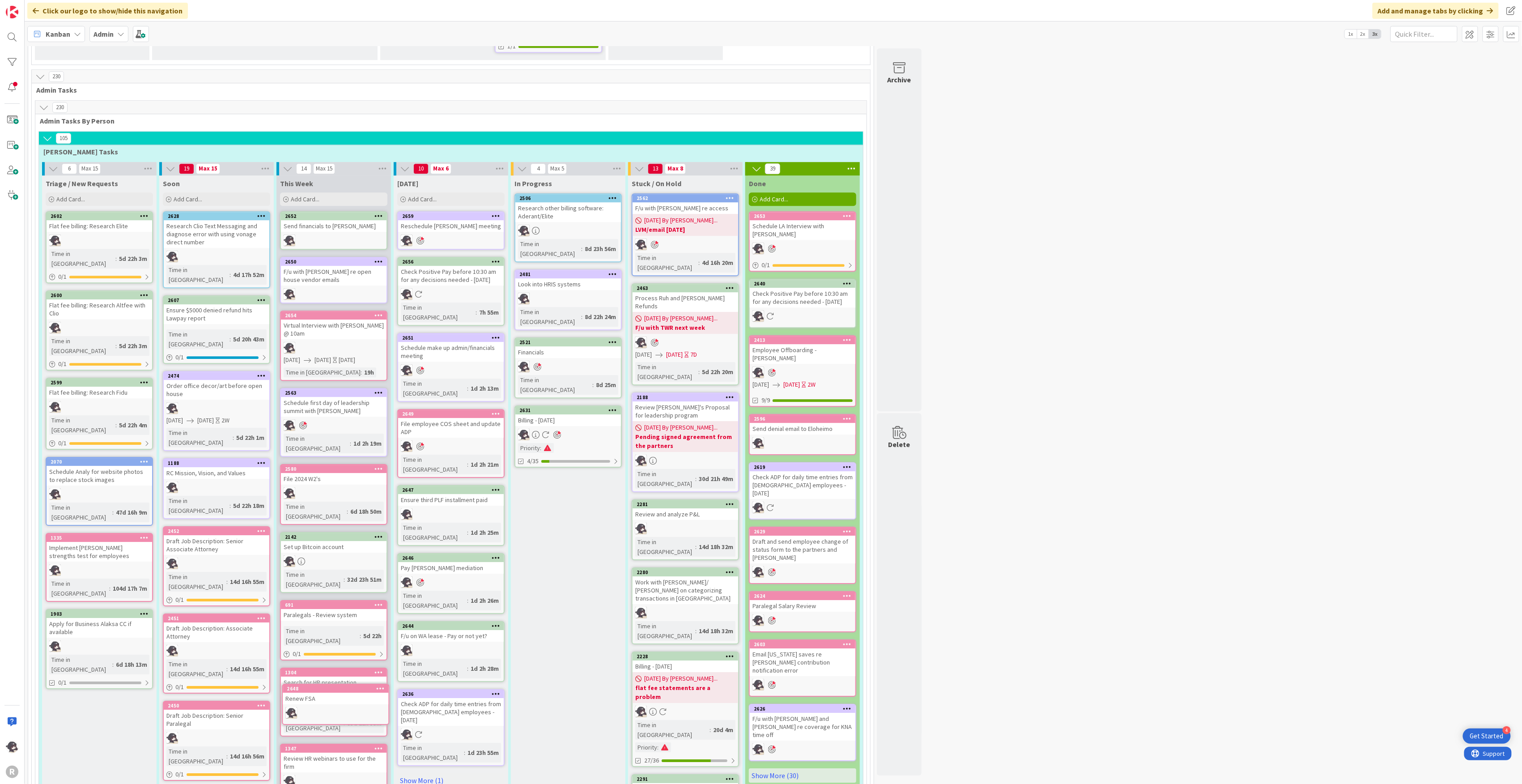
scroll to position [1624, 0]
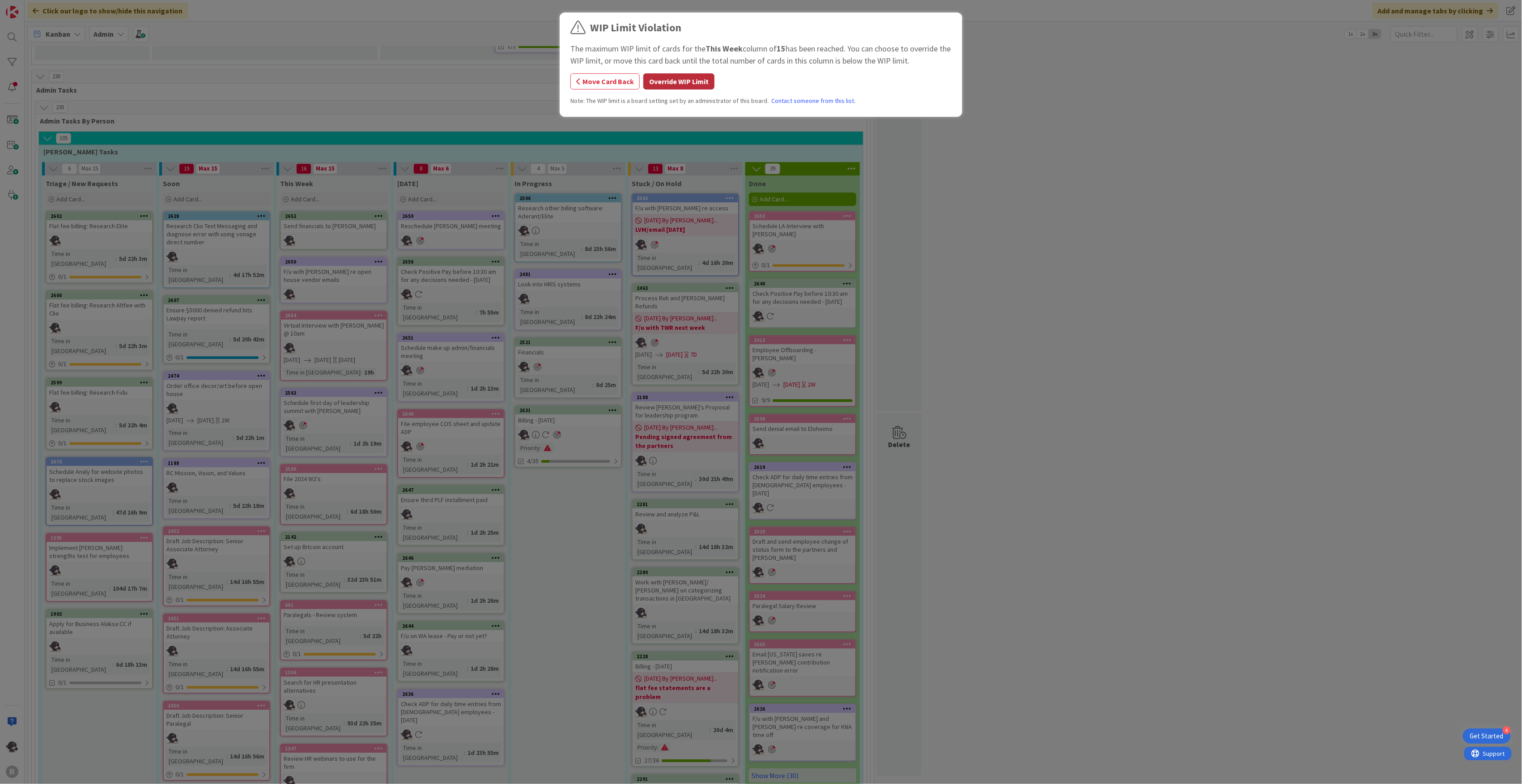
click at [687, 80] on button "Override WIP Limit" at bounding box center [679, 81] width 71 height 16
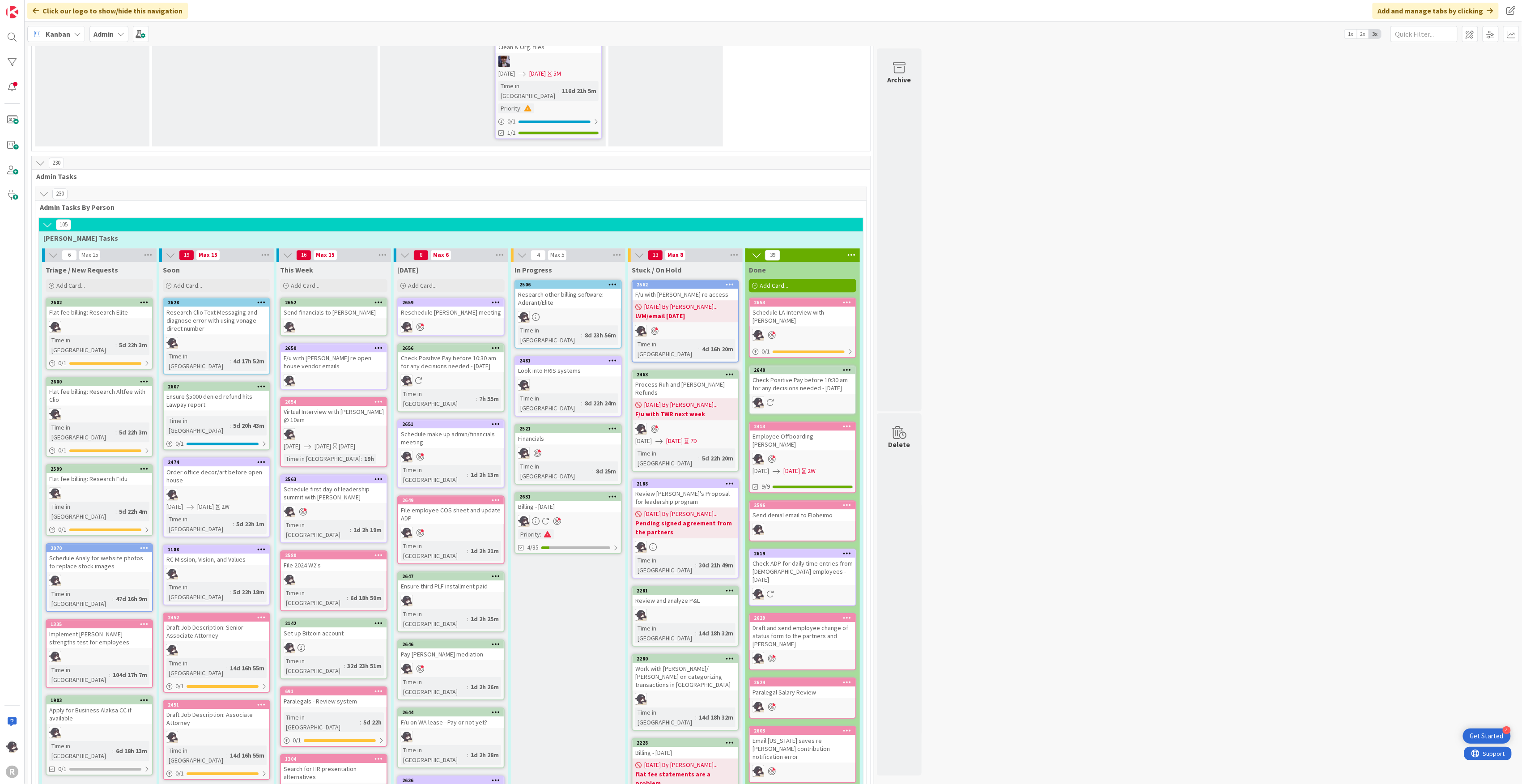
scroll to position [1505, 0]
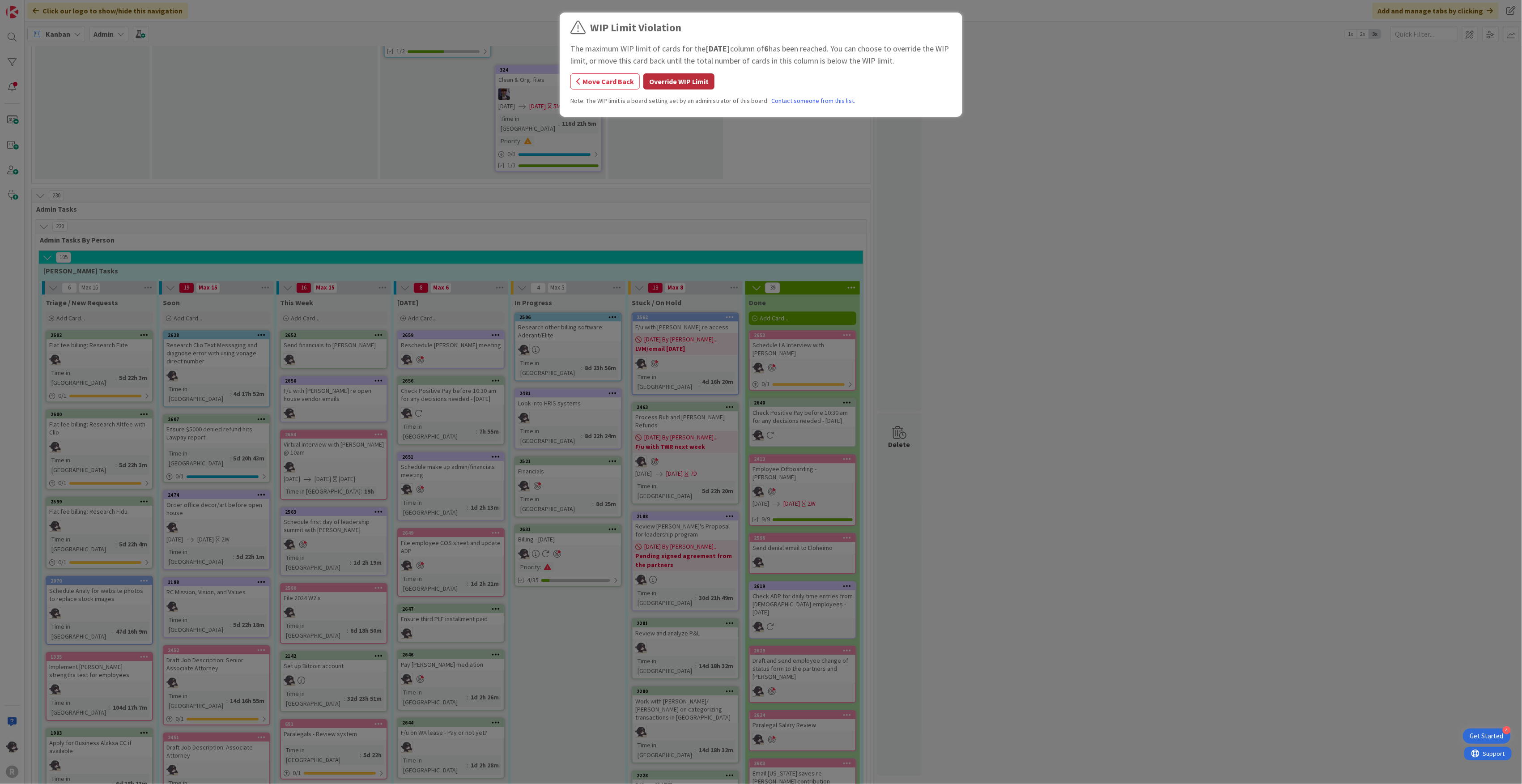
click at [685, 77] on button "Override WIP Limit" at bounding box center [679, 81] width 71 height 16
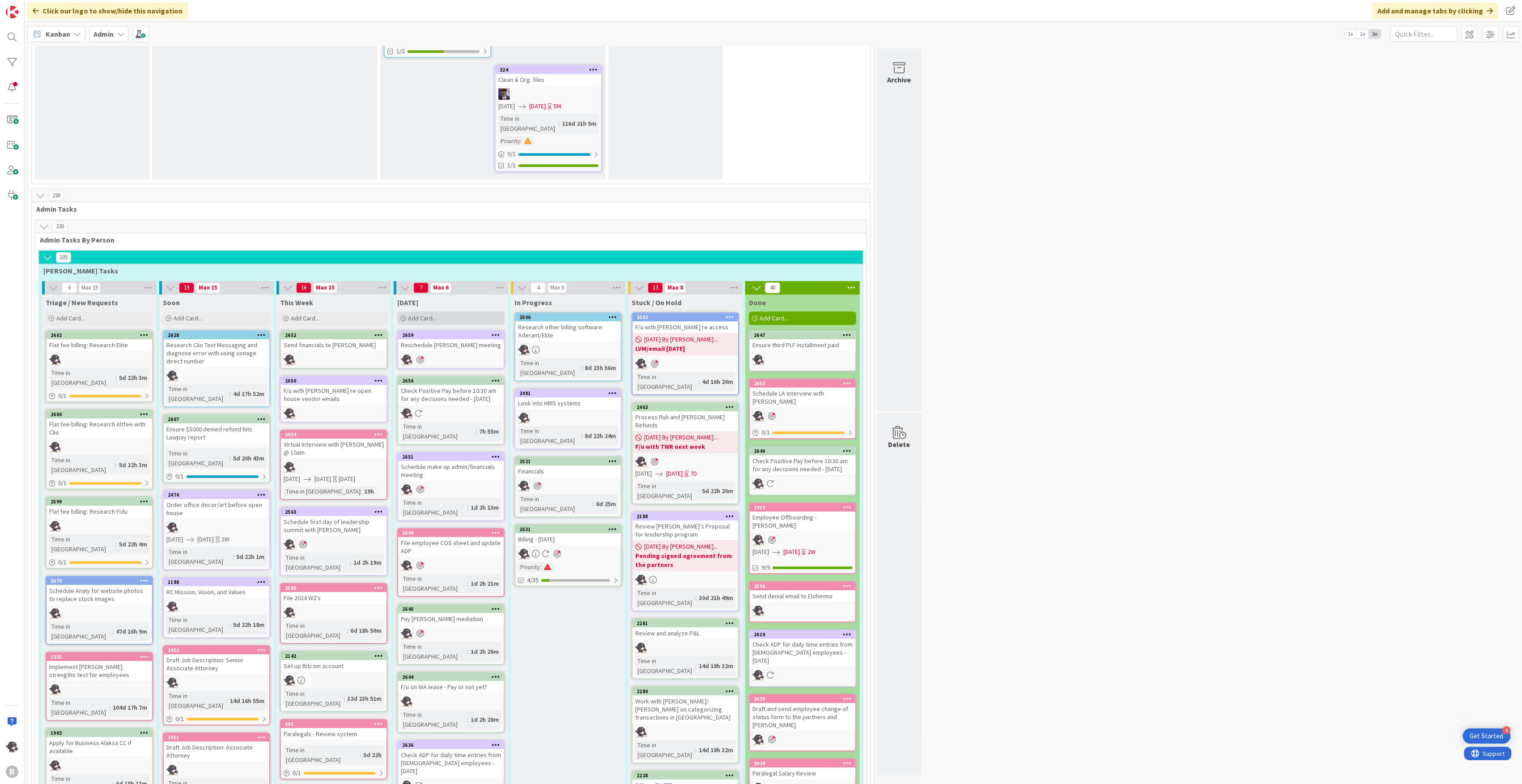
click at [450, 311] on div "Add Card..." at bounding box center [451, 318] width 108 height 14
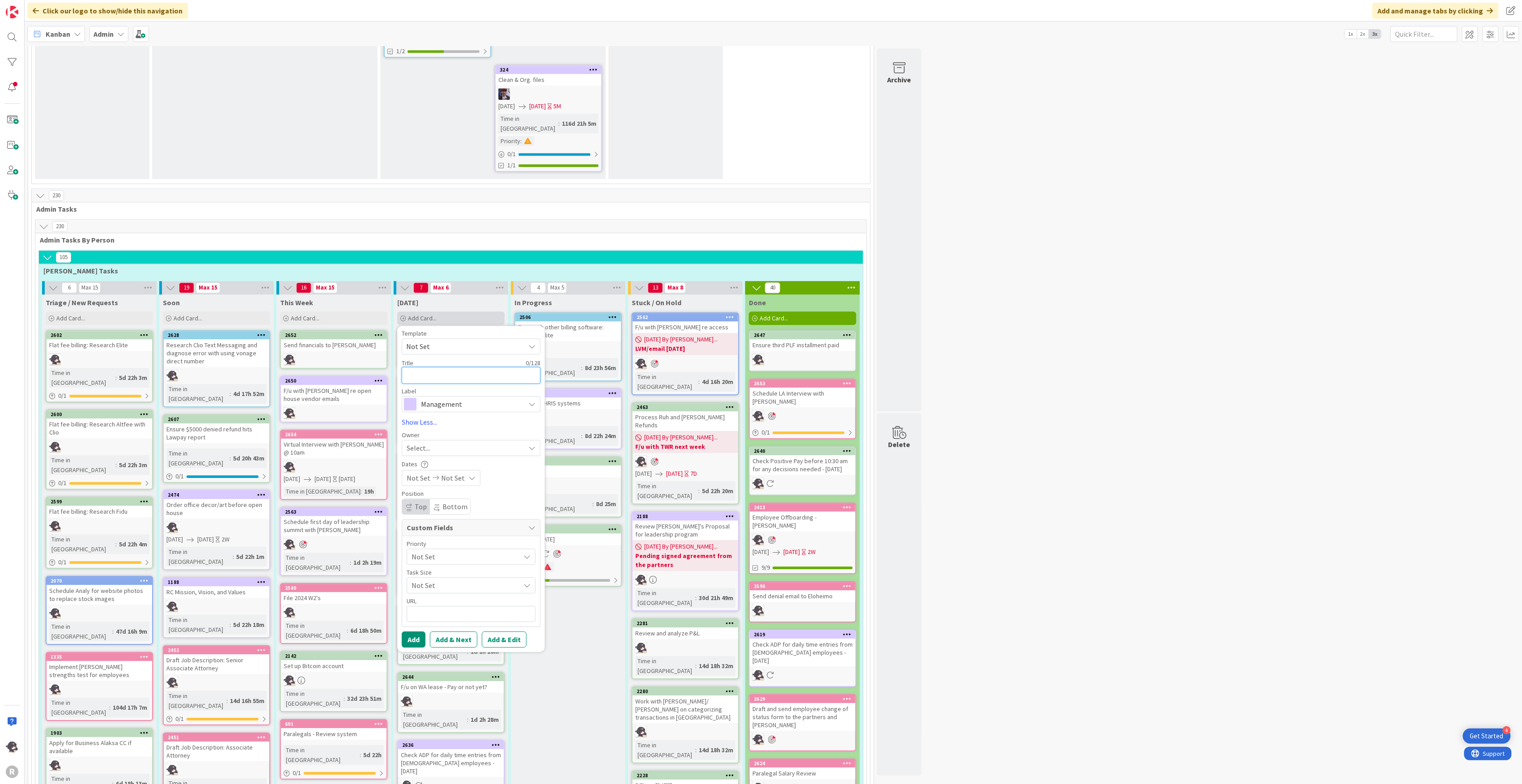
type textarea "x"
type textarea "A"
type textarea "x"
type textarea "Ar"
type textarea "x"
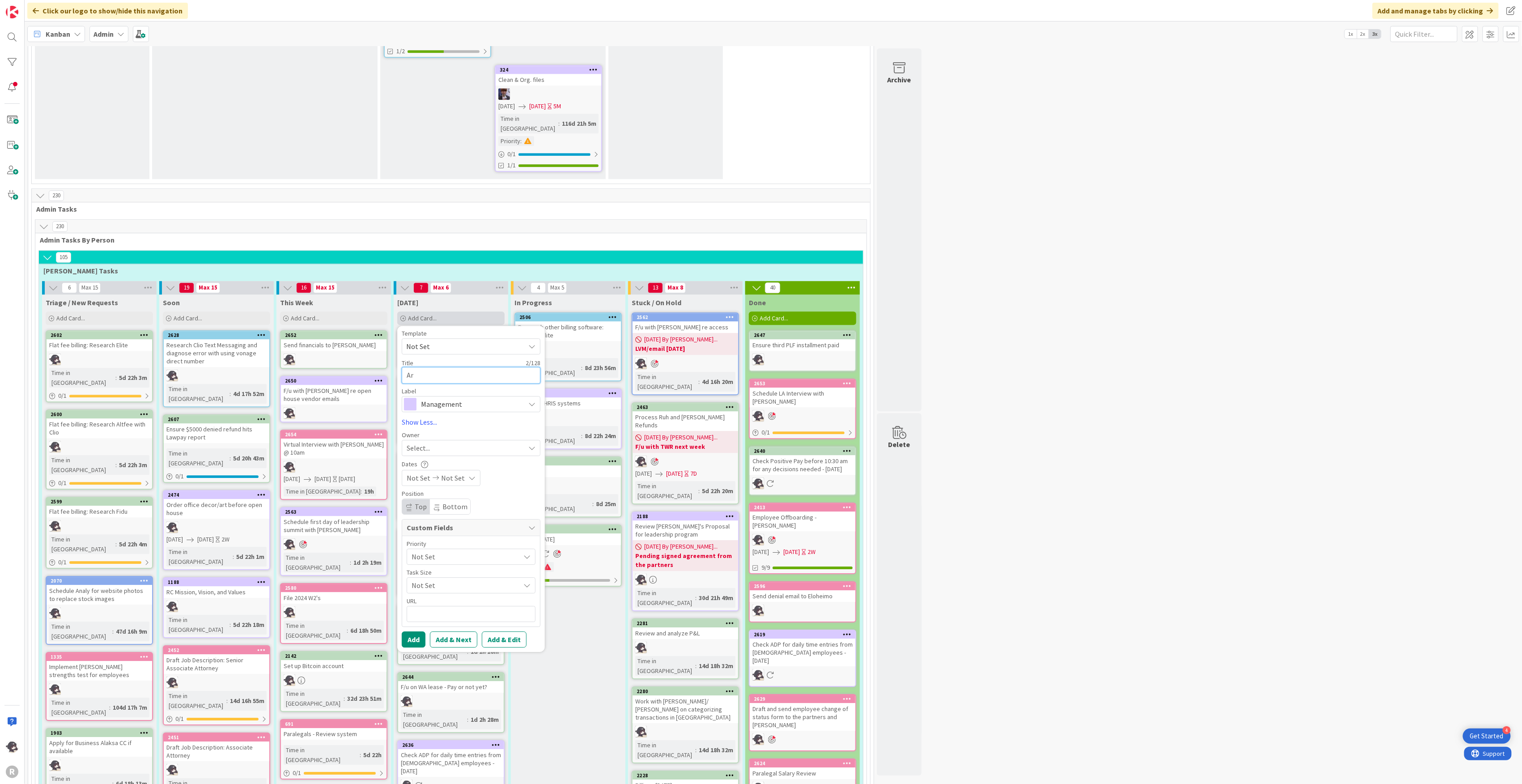
type textarea "Arc"
type textarea "x"
type textarea "Arch"
type textarea "x"
type textarea "Archi"
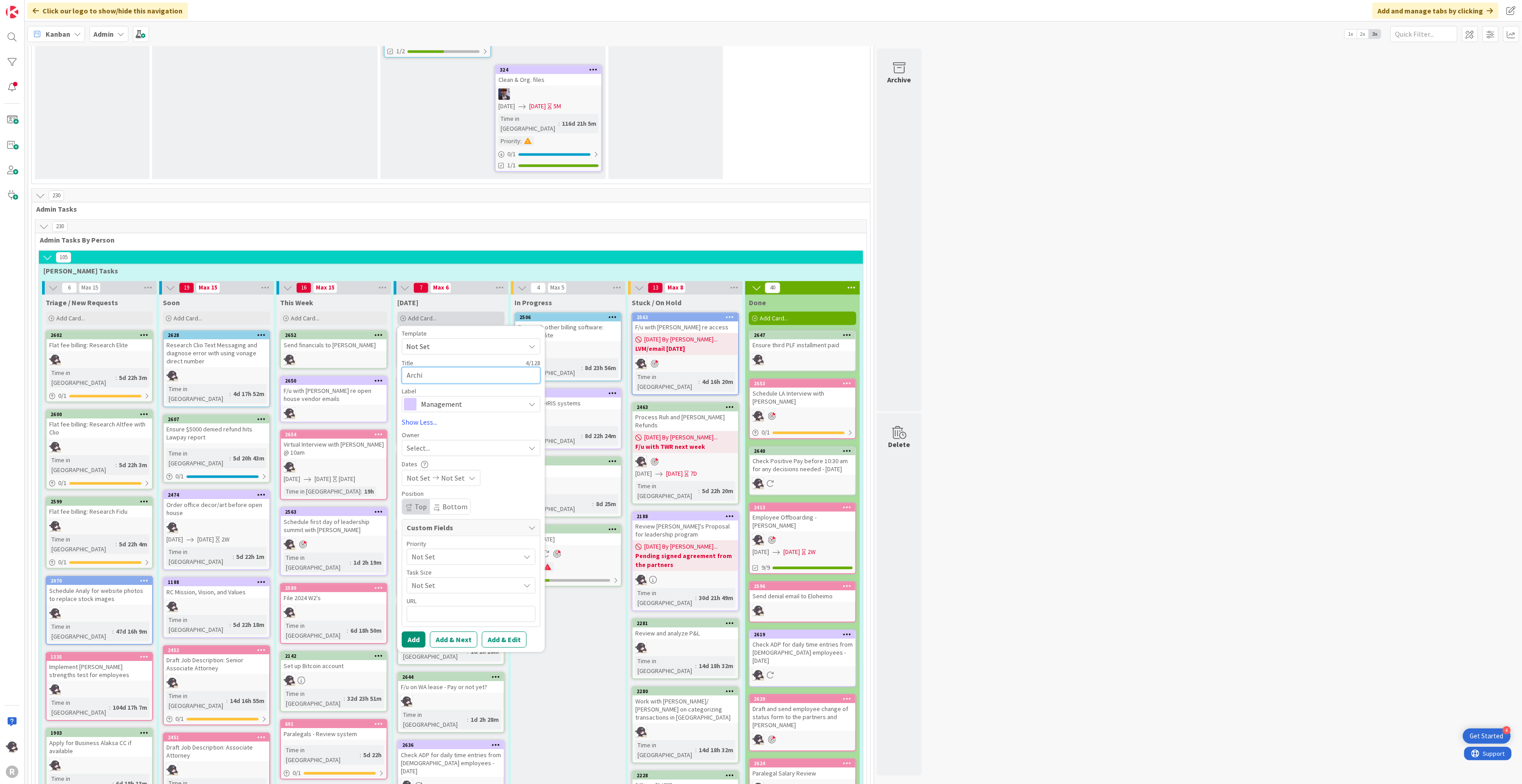
type textarea "x"
type textarea "Archiv"
type textarea "x"
type textarea "Archive"
type textarea "x"
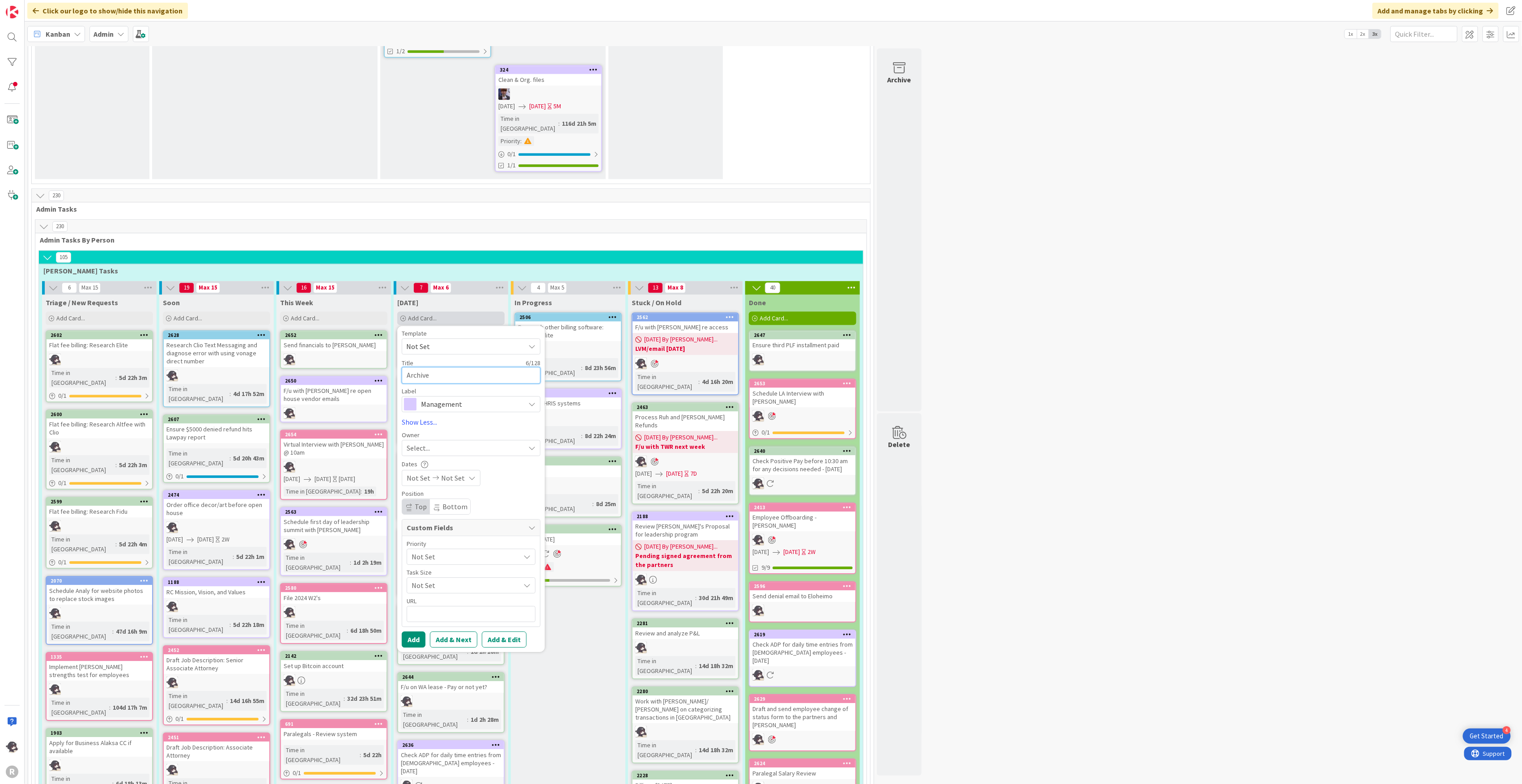
type textarea "Archive"
type textarea "x"
type textarea "Archive D"
type textarea "x"
type textarea "Archive Do"
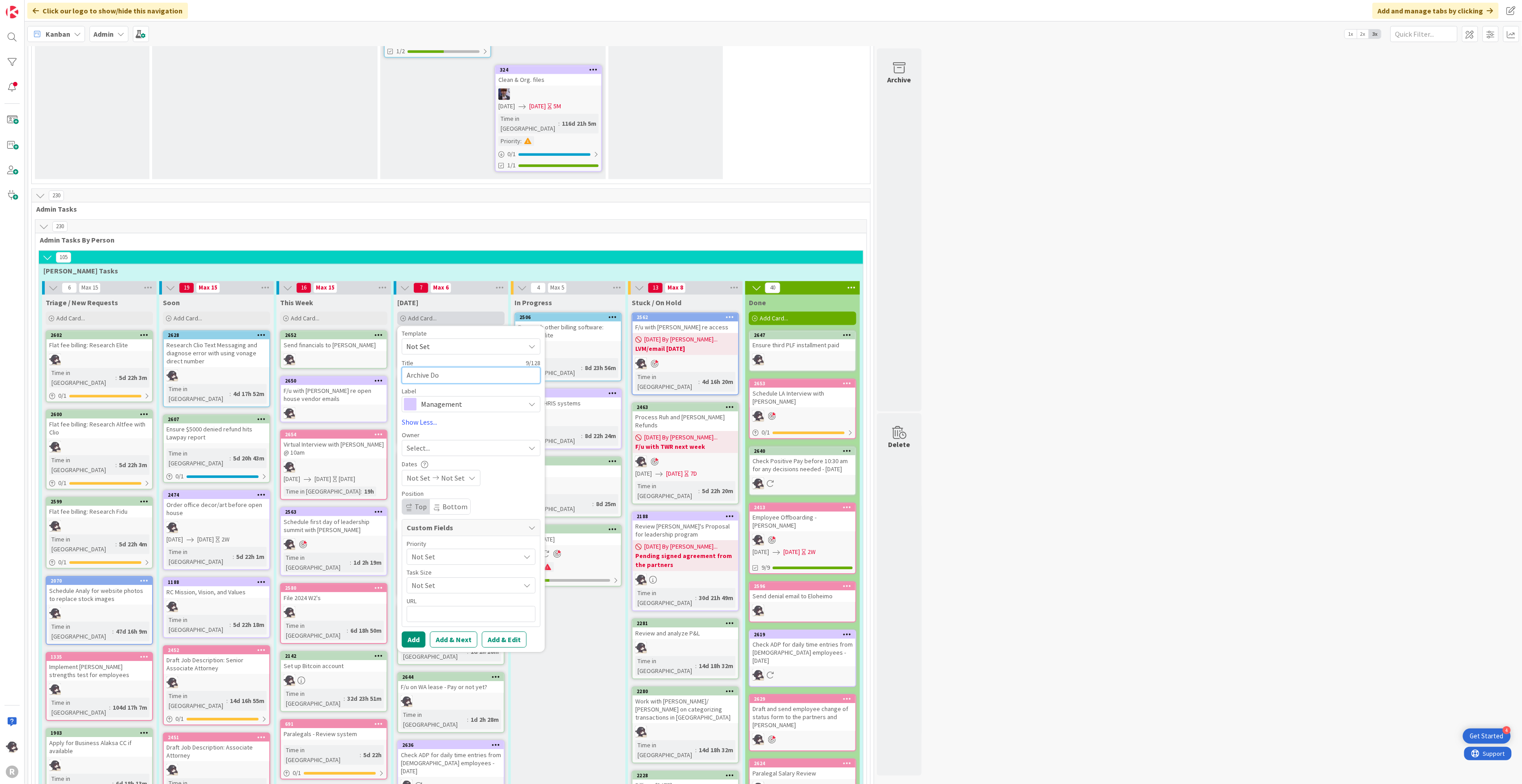
type textarea "x"
type textarea "Archive Done"
type textarea "x"
type textarea "Archive Done"
type textarea "x"
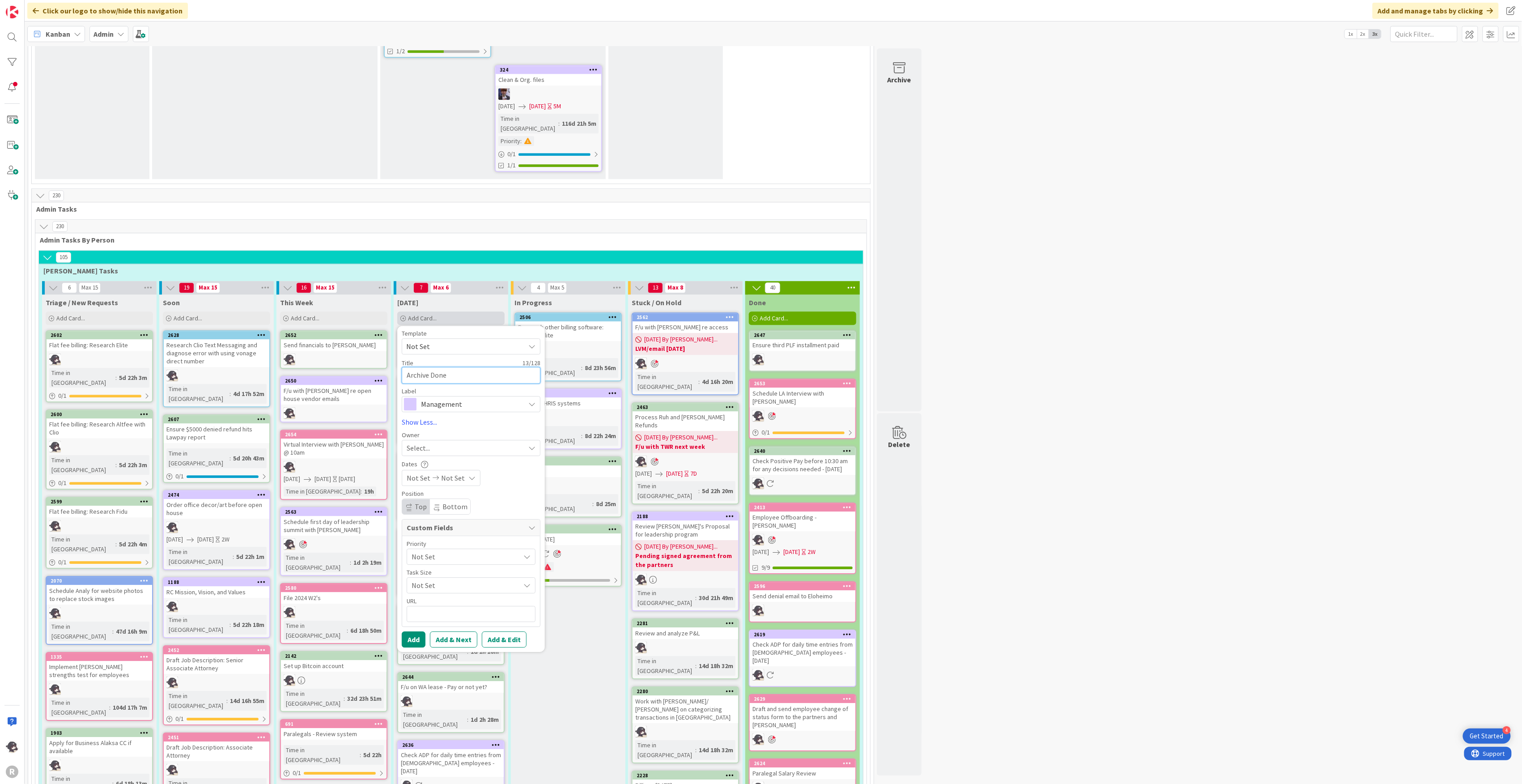
type textarea "Archive Done c"
type textarea "x"
type textarea "Archive Done co"
type textarea "x"
type textarea "Archive Done col"
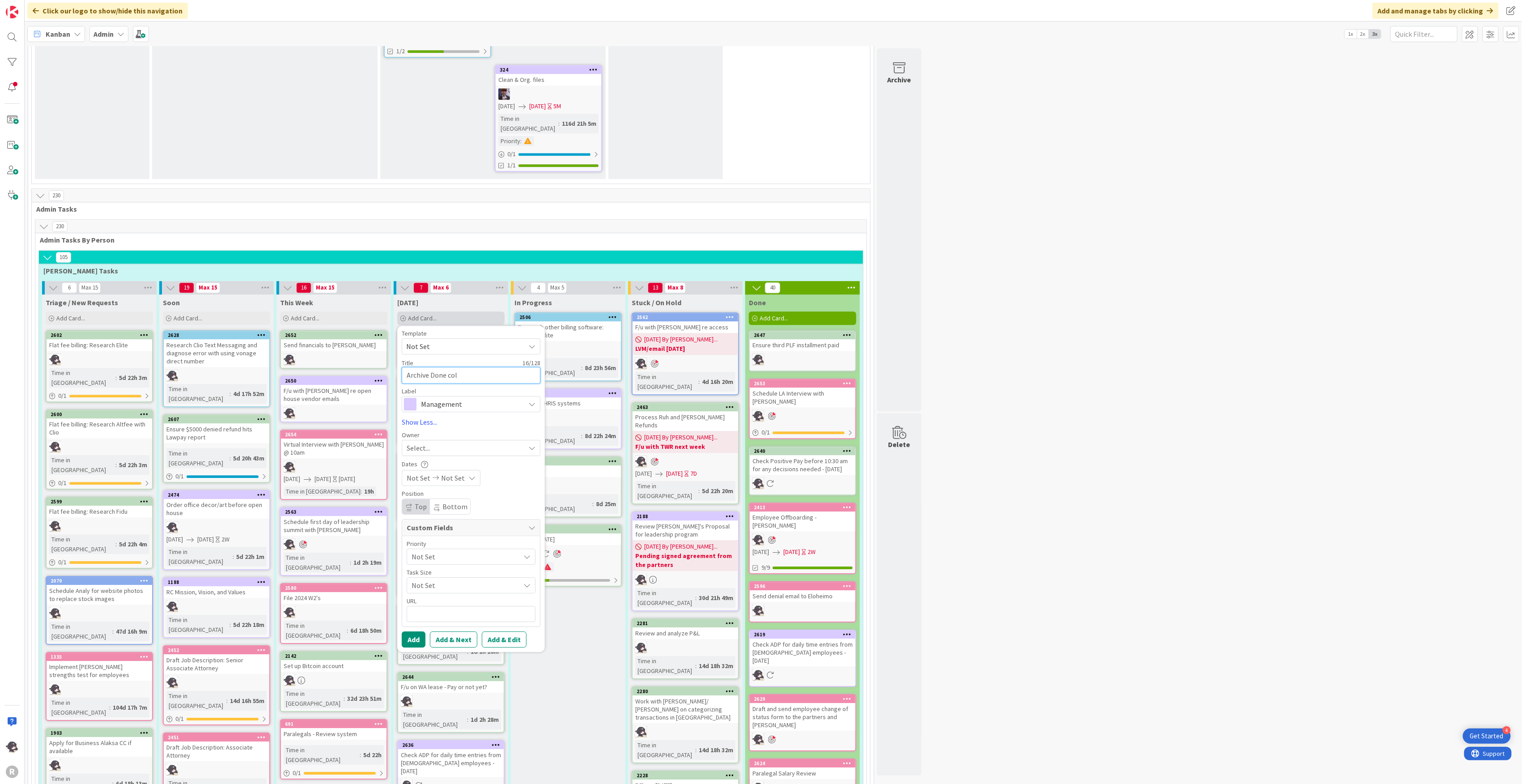
type textarea "x"
type textarea "Archive Done colu"
type textarea "x"
type textarea "Archive Done colum"
type textarea "x"
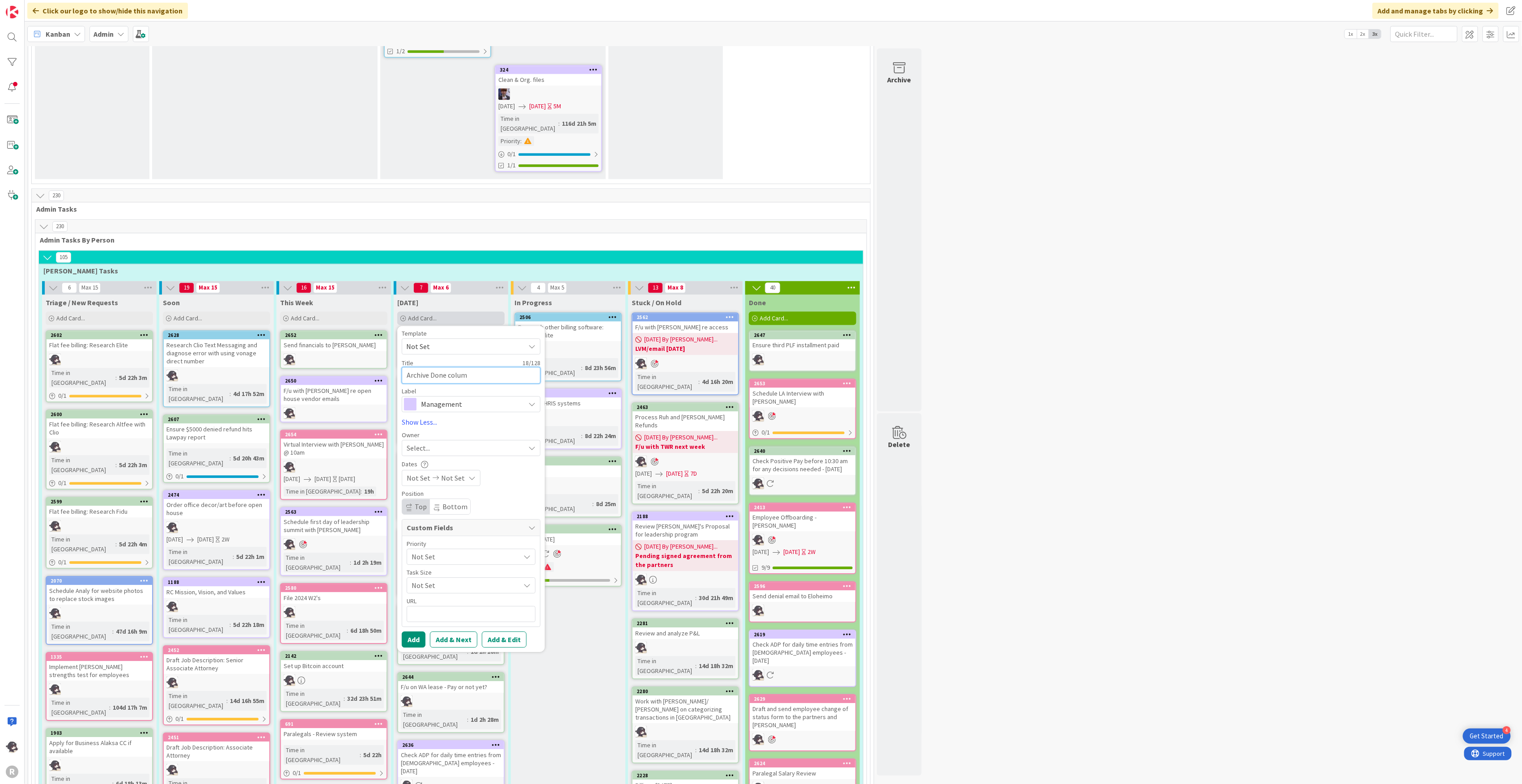
type textarea "Archive Done column"
type textarea "x"
type textarea "Archive Done column"
type textarea "x"
type textarea "Archive Done column af"
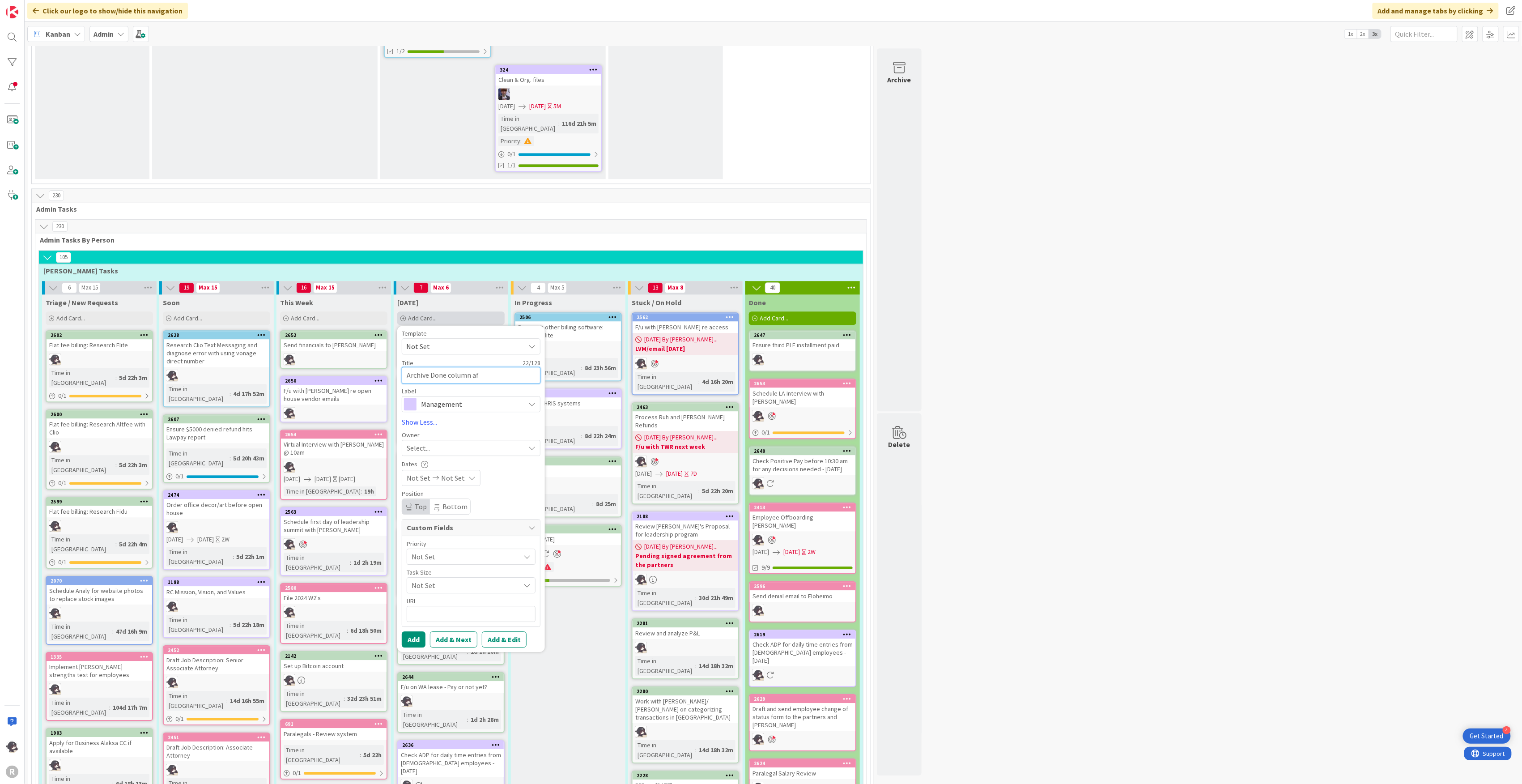
type textarea "x"
type textarea "Archive Done column aft"
type textarea "x"
type textarea "Archive Done column afte"
type textarea "x"
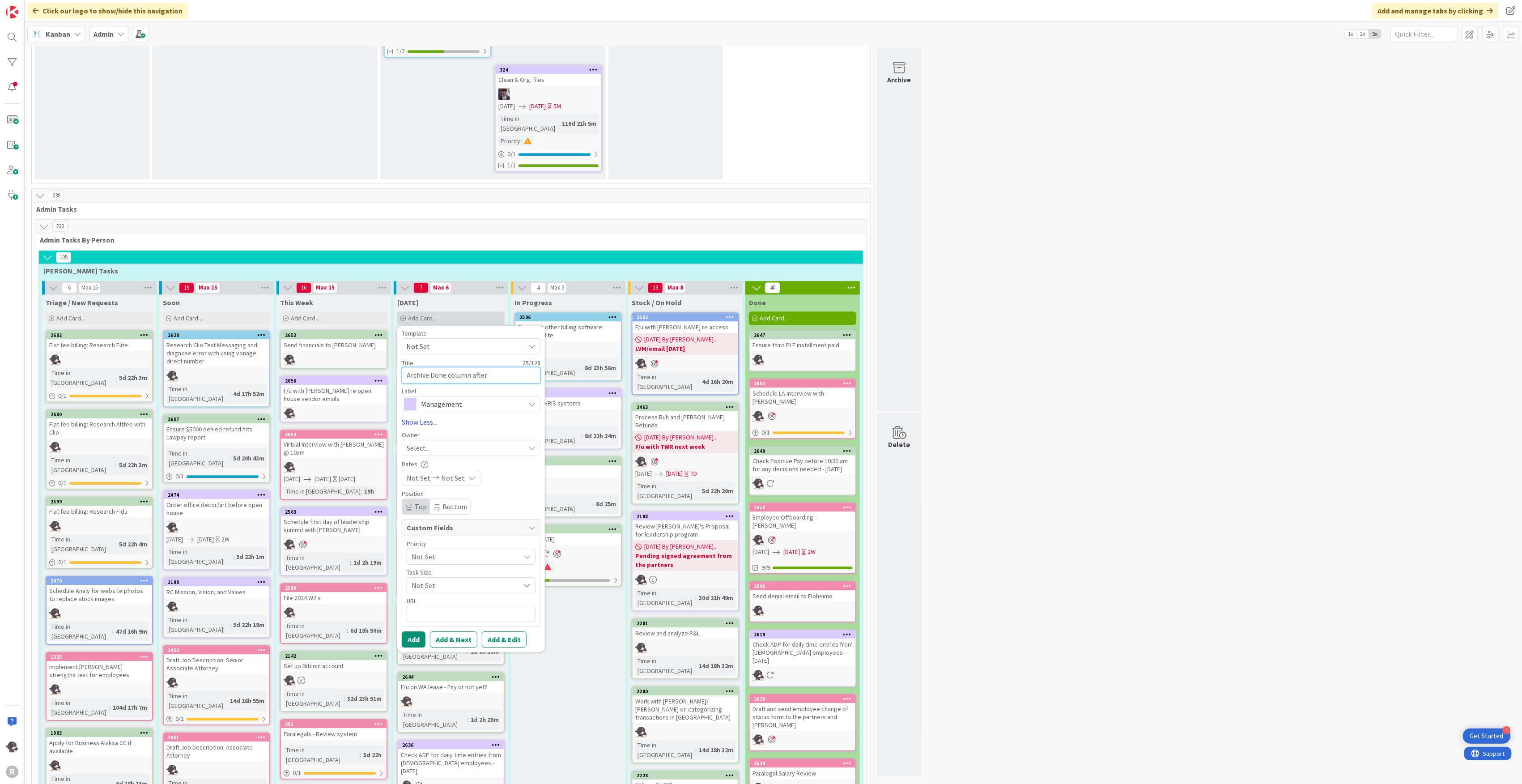
type textarea "Archive Done column after"
type textarea "x"
type textarea "Archive Done column after st"
type textarea "x"
type textarea "Archive Done column after sta"
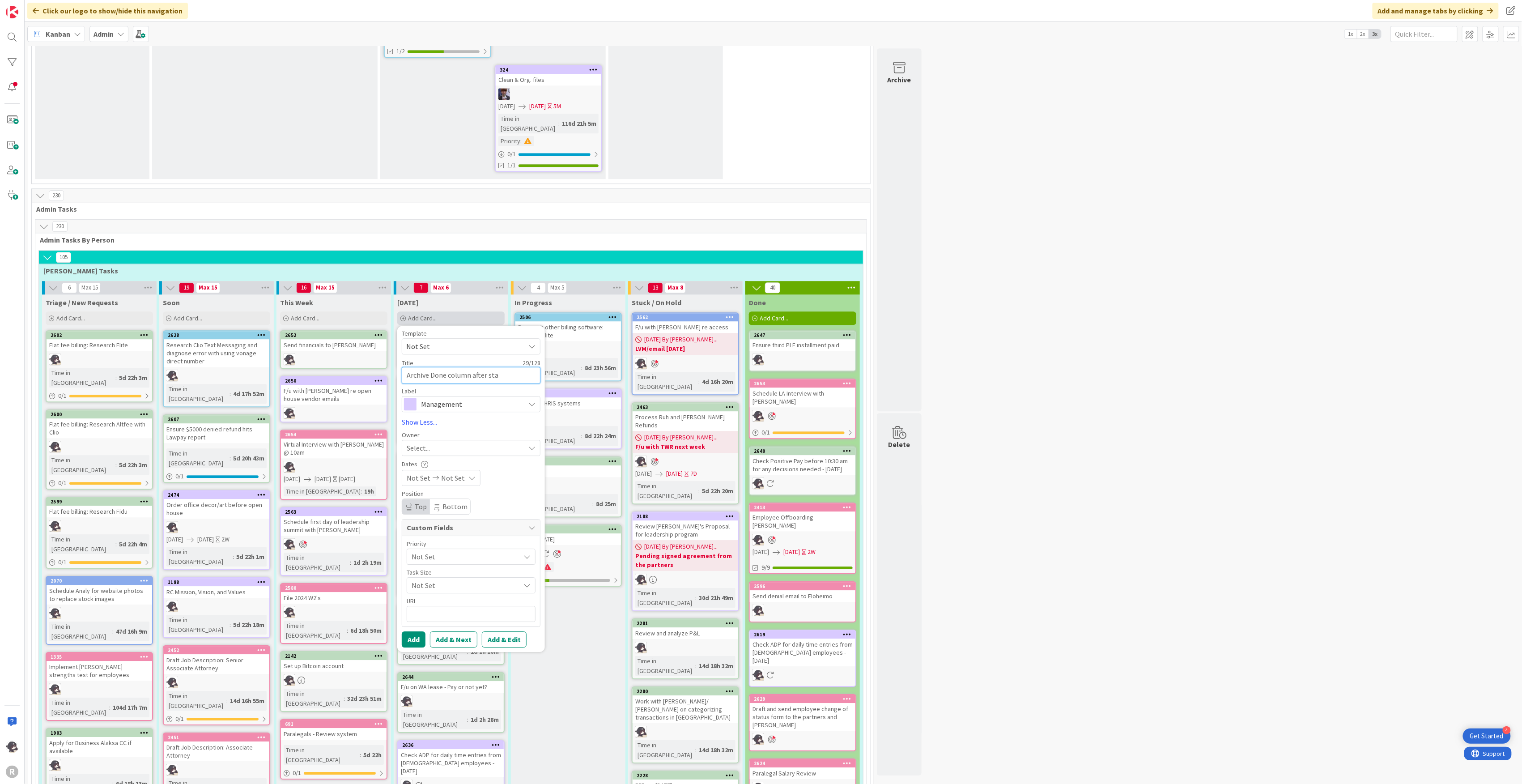
type textarea "x"
type textarea "Archive Done column after [PERSON_NAME]"
type textarea "x"
type textarea "Archive Done column after stand"
type textarea "x"
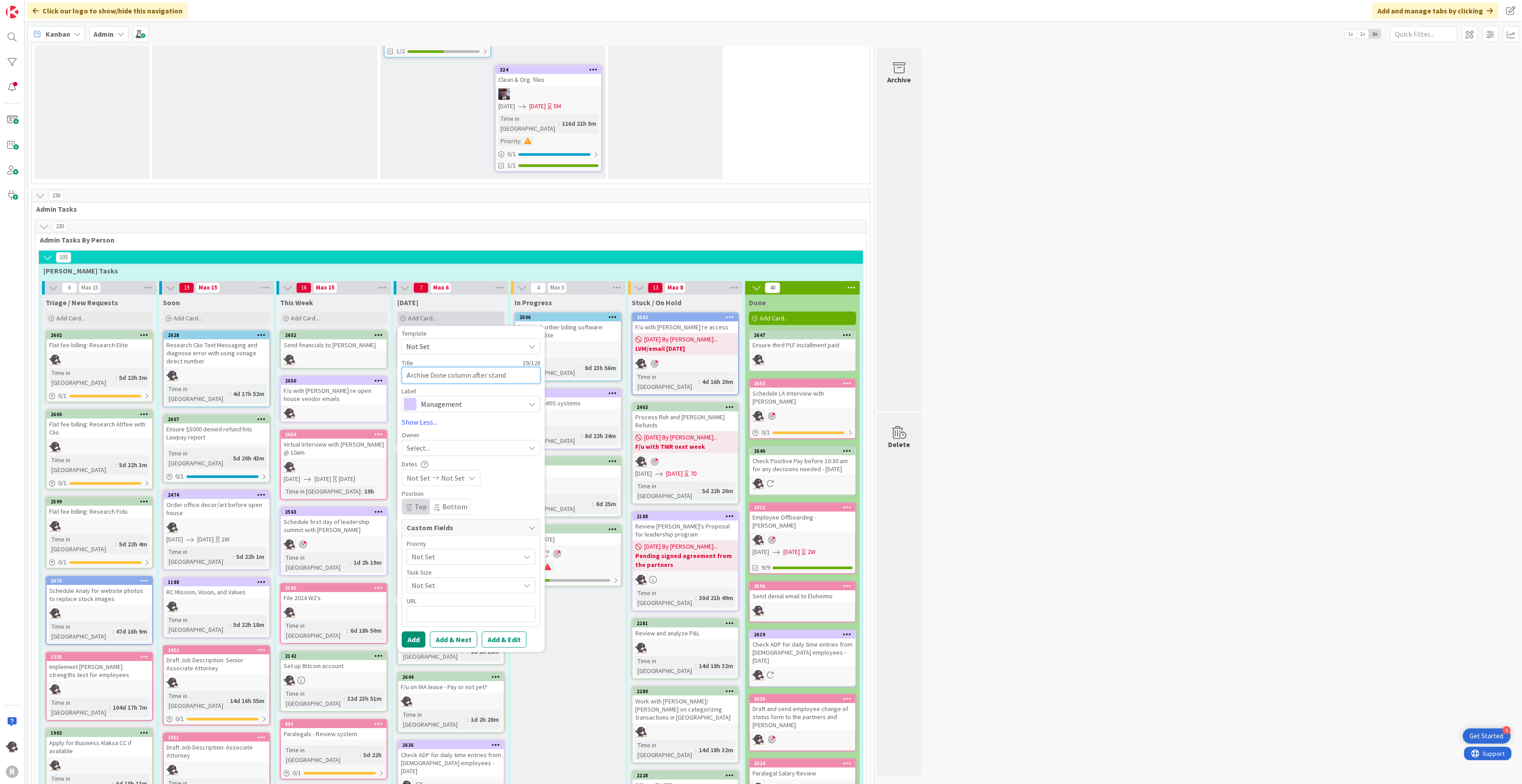
type textarea "Archive Done column after stand"
type textarea "x"
type textarea "Archive Done column after stand u"
type textarea "x"
type textarea "Archive Done column after stand up"
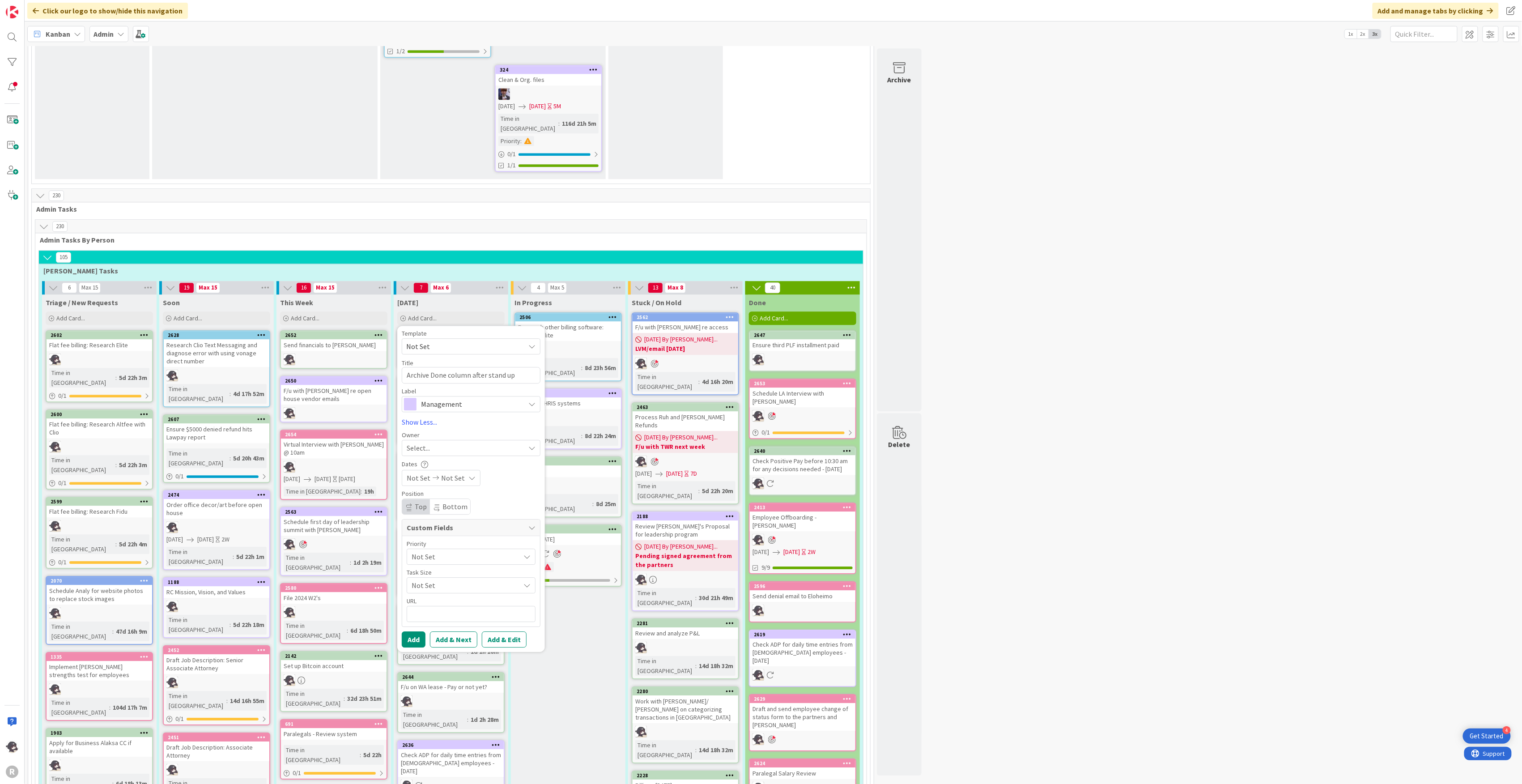
click at [444, 443] on div "Select..." at bounding box center [466, 448] width 118 height 11
click at [453, 499] on span "[PERSON_NAME]" at bounding box center [457, 506] width 43 height 14
click at [417, 631] on button "Add" at bounding box center [414, 639] width 24 height 16
type textarea "x"
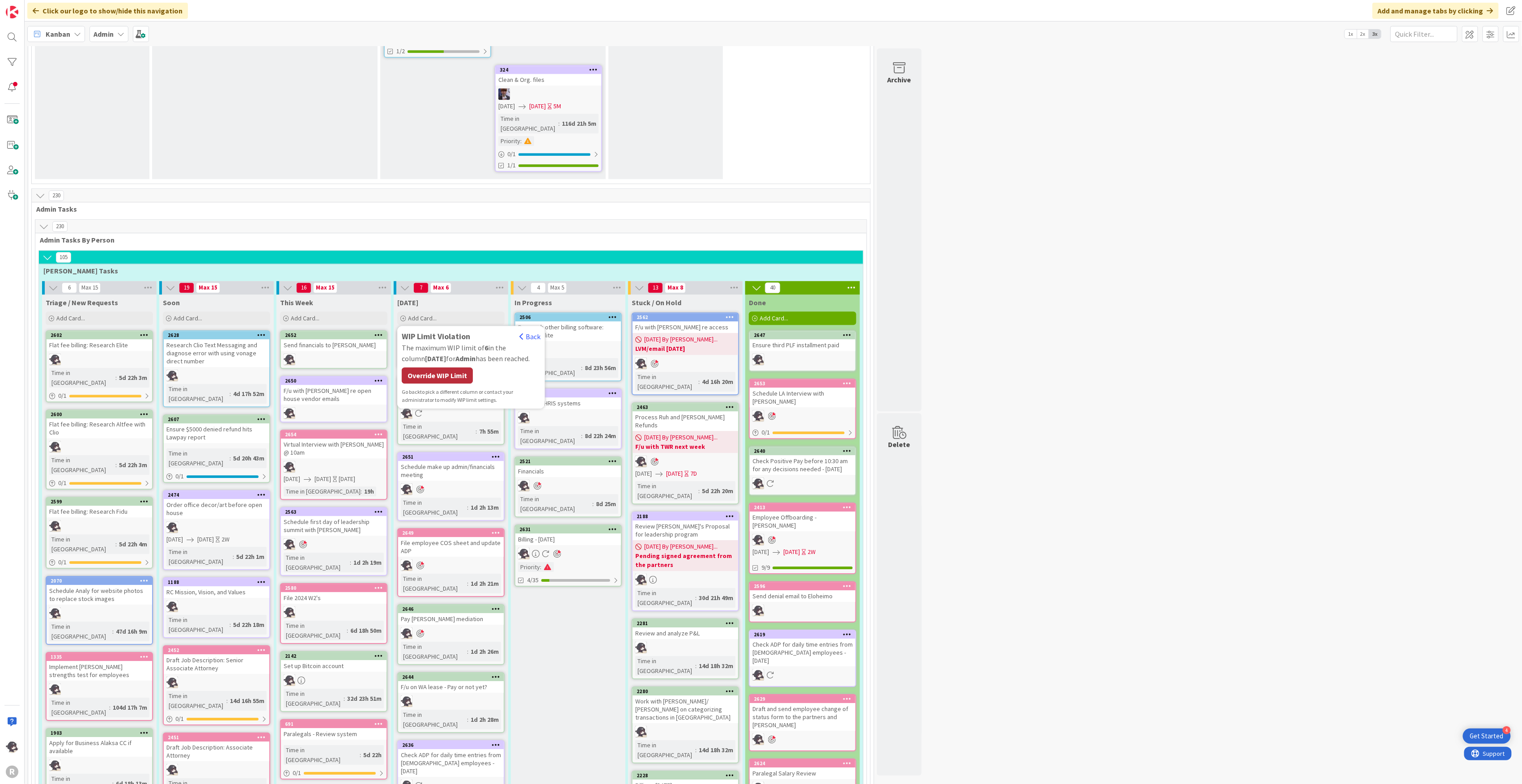
click at [440, 367] on div "Override WIP Limit" at bounding box center [437, 375] width 71 height 16
